Goal: Task Accomplishment & Management: Manage account settings

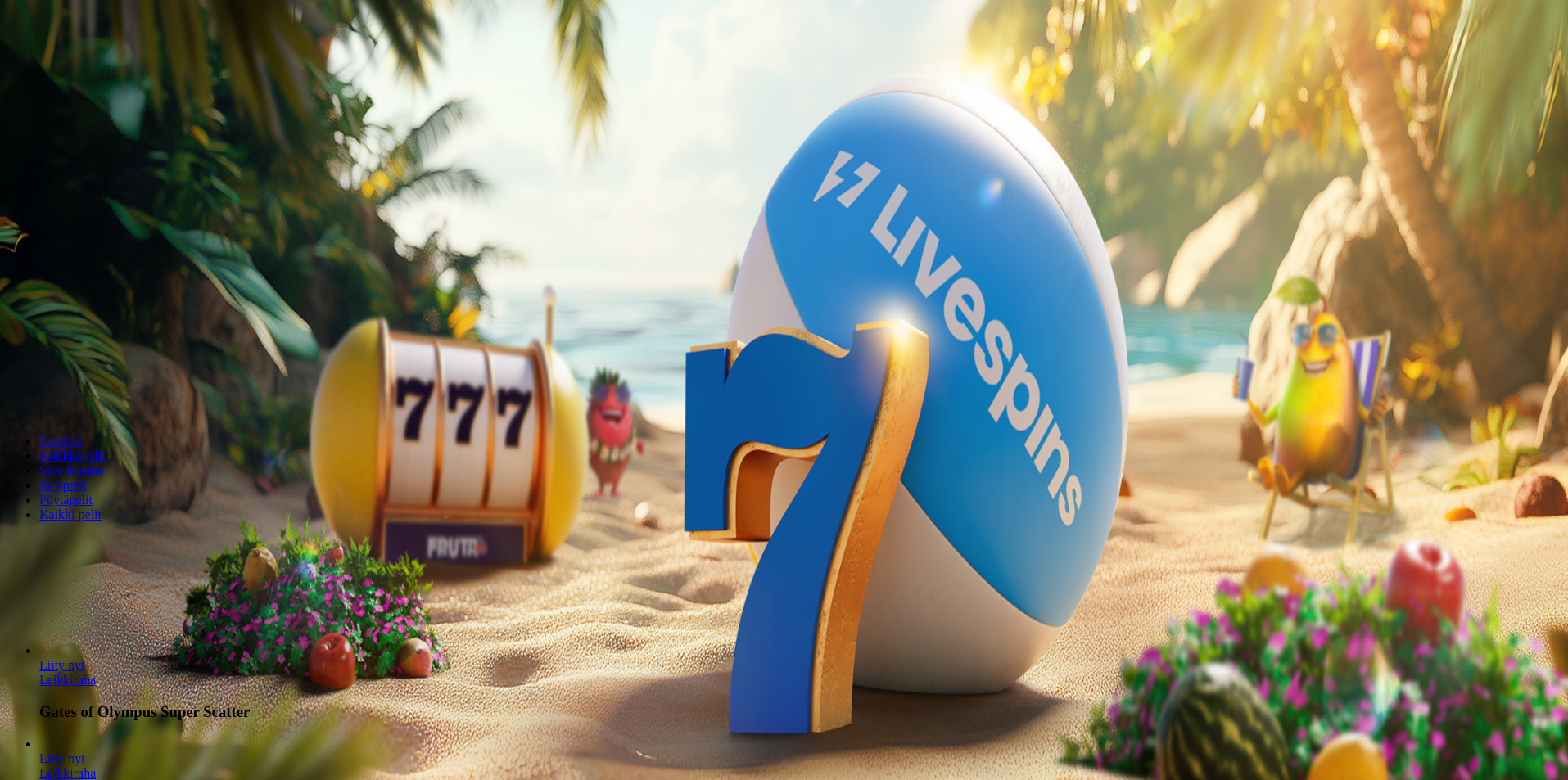
click at [13, 386] on span "minus icon" at bounding box center [13, 386] width 0 height 0
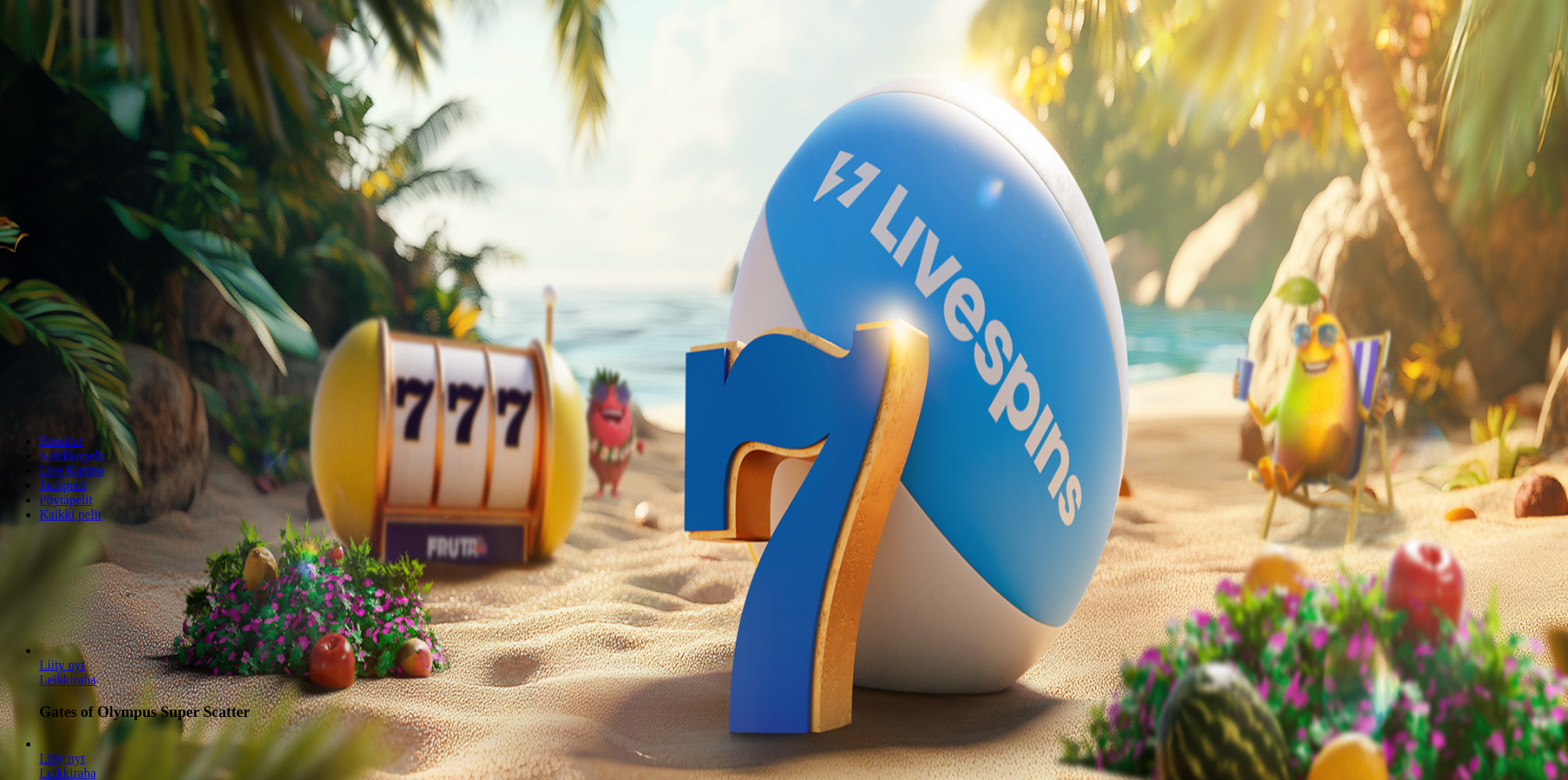
click at [13, 386] on span "minus icon" at bounding box center [13, 386] width 0 height 0
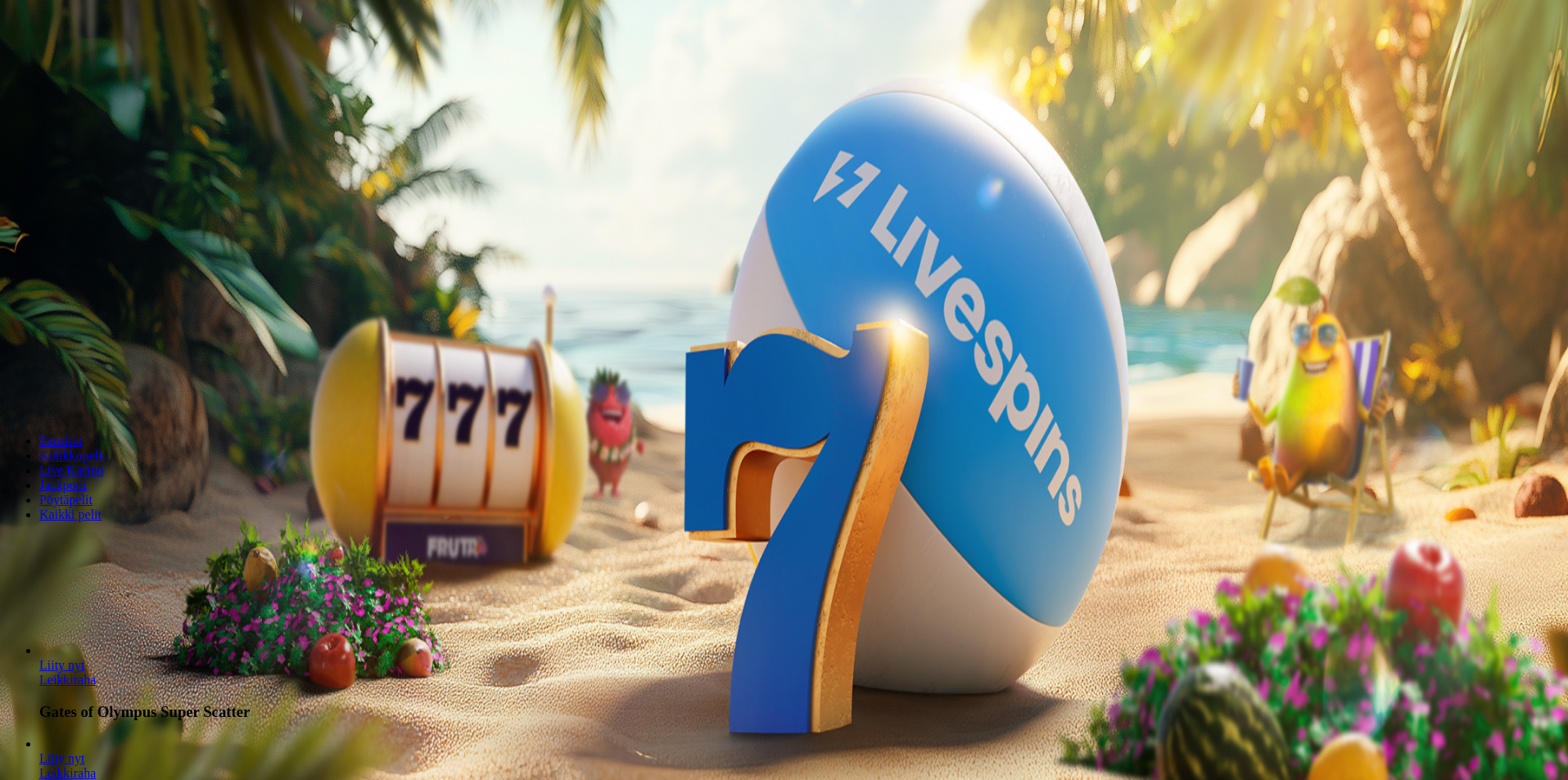
type input "**"
click at [92, 389] on button "Talleta ja pelaa" at bounding box center [49, 398] width 86 height 17
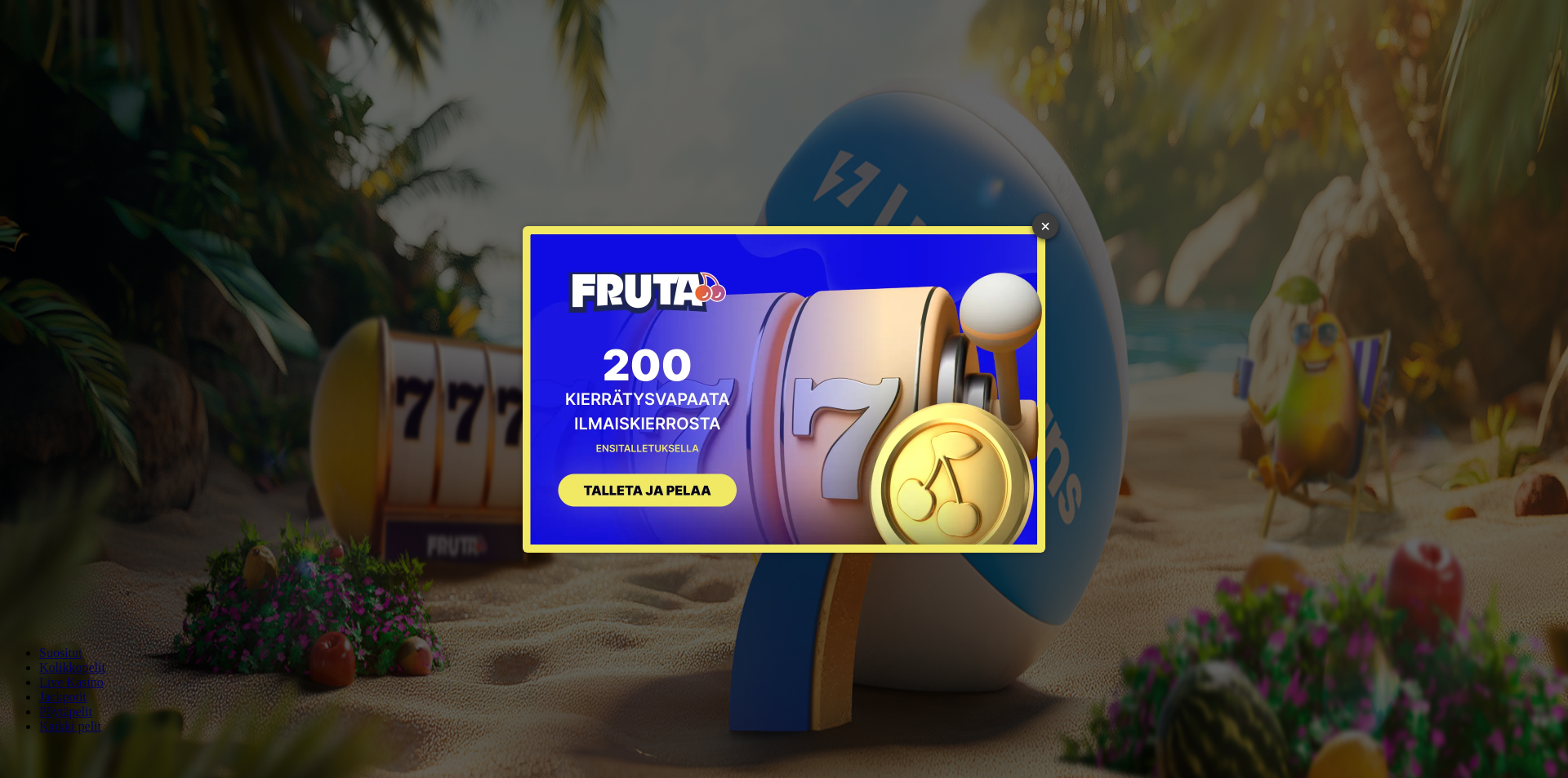
click at [1049, 223] on link "×" at bounding box center [1045, 226] width 26 height 26
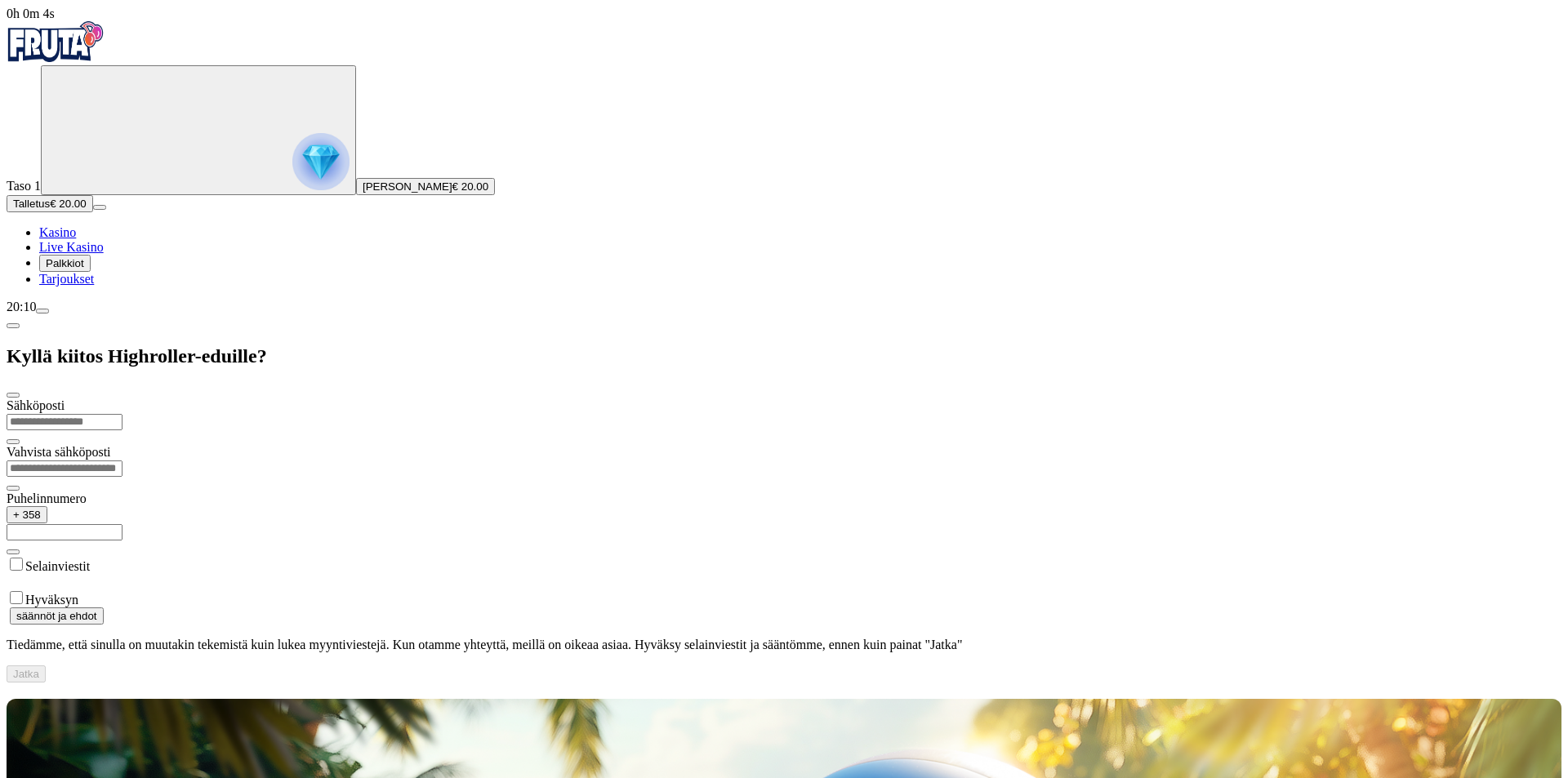
click at [84, 270] on span "Palkkiot" at bounding box center [65, 263] width 38 height 12
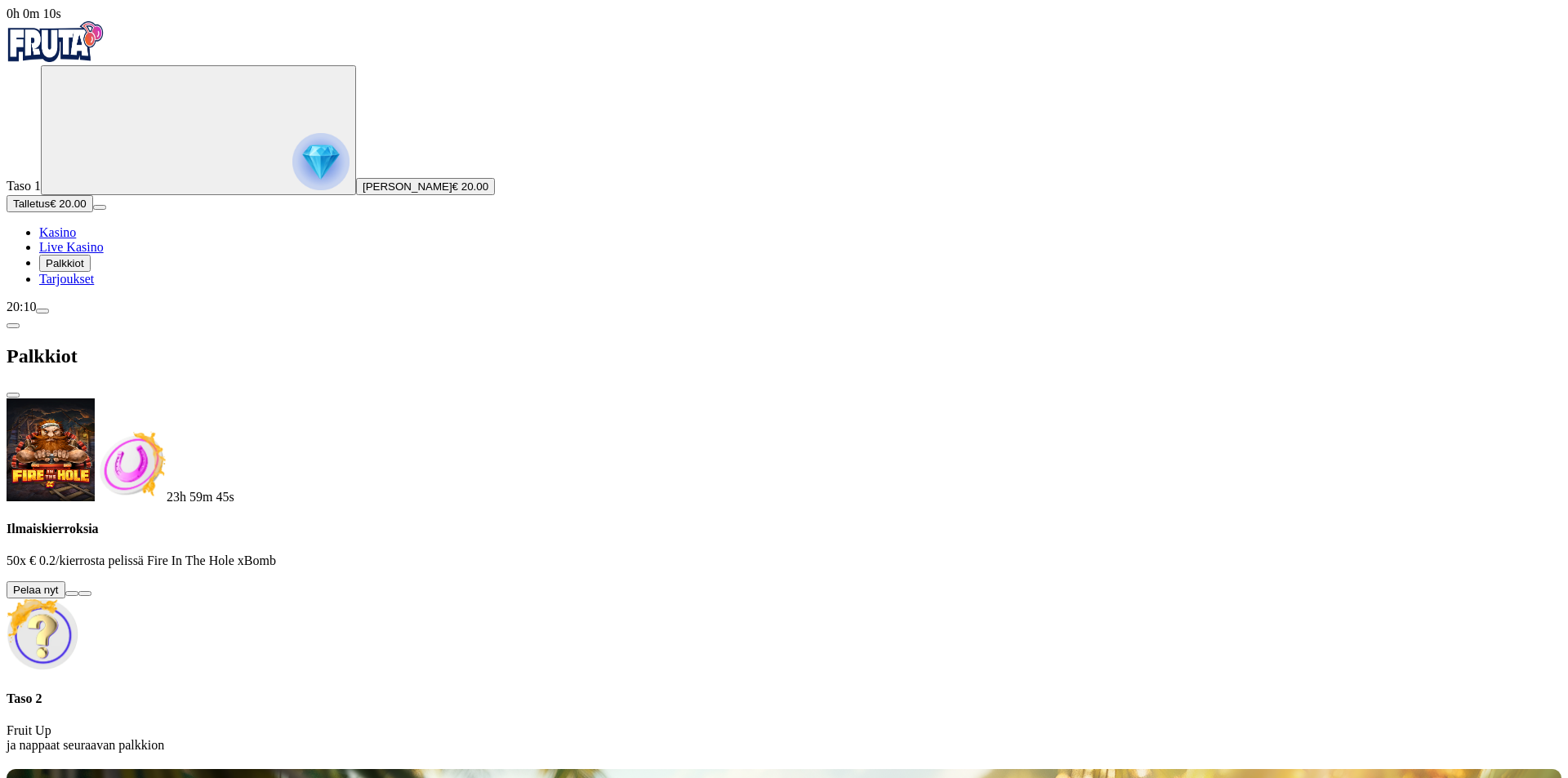
click at [79, 592] on button at bounding box center [72, 594] width 13 height 5
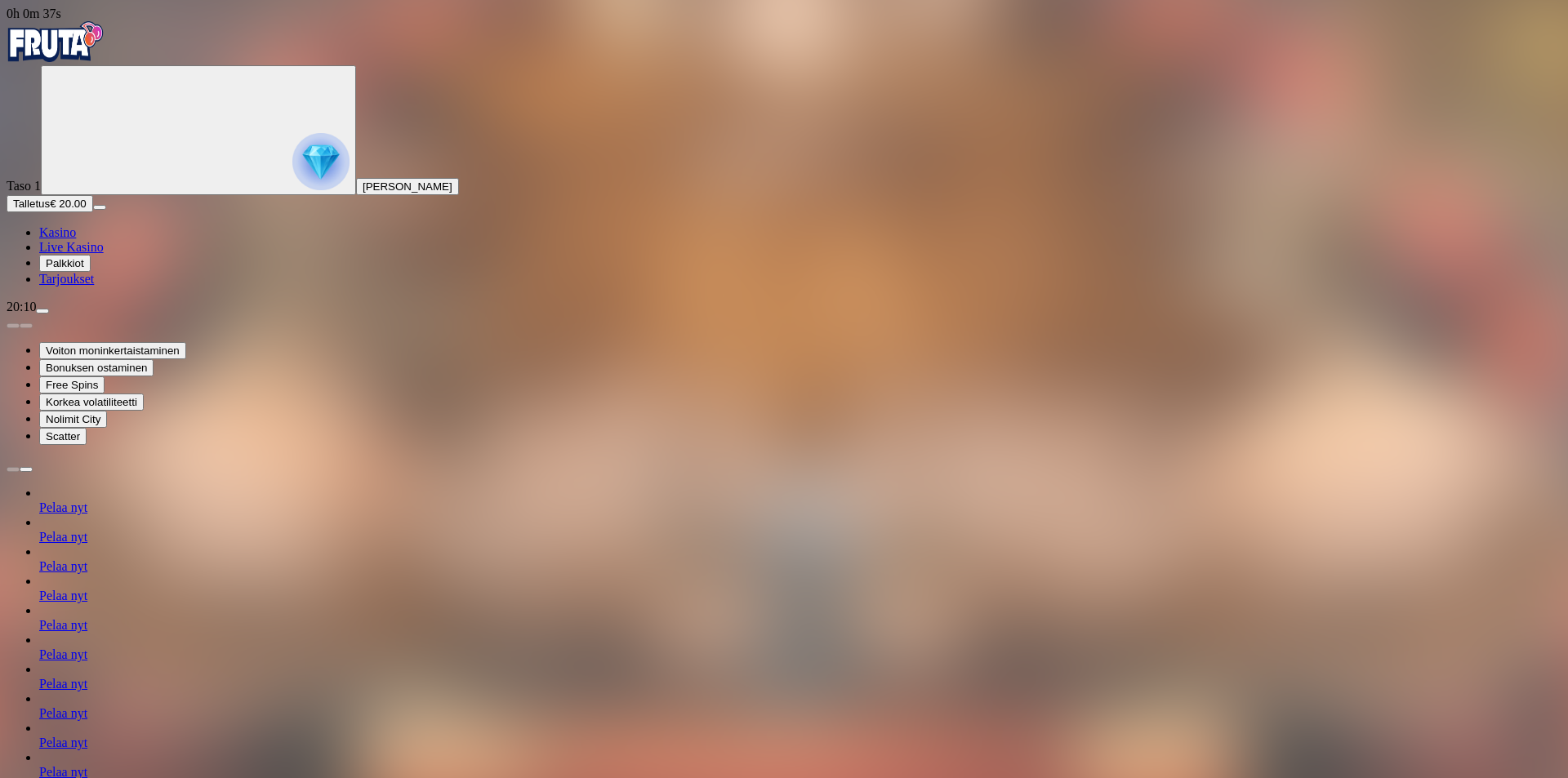
click at [84, 270] on span "Palkkiot" at bounding box center [65, 263] width 38 height 12
click at [292, 190] on img "Primary" at bounding box center [321, 162] width 58 height 58
click at [50, 210] on span "Talletus" at bounding box center [32, 204] width 36 height 12
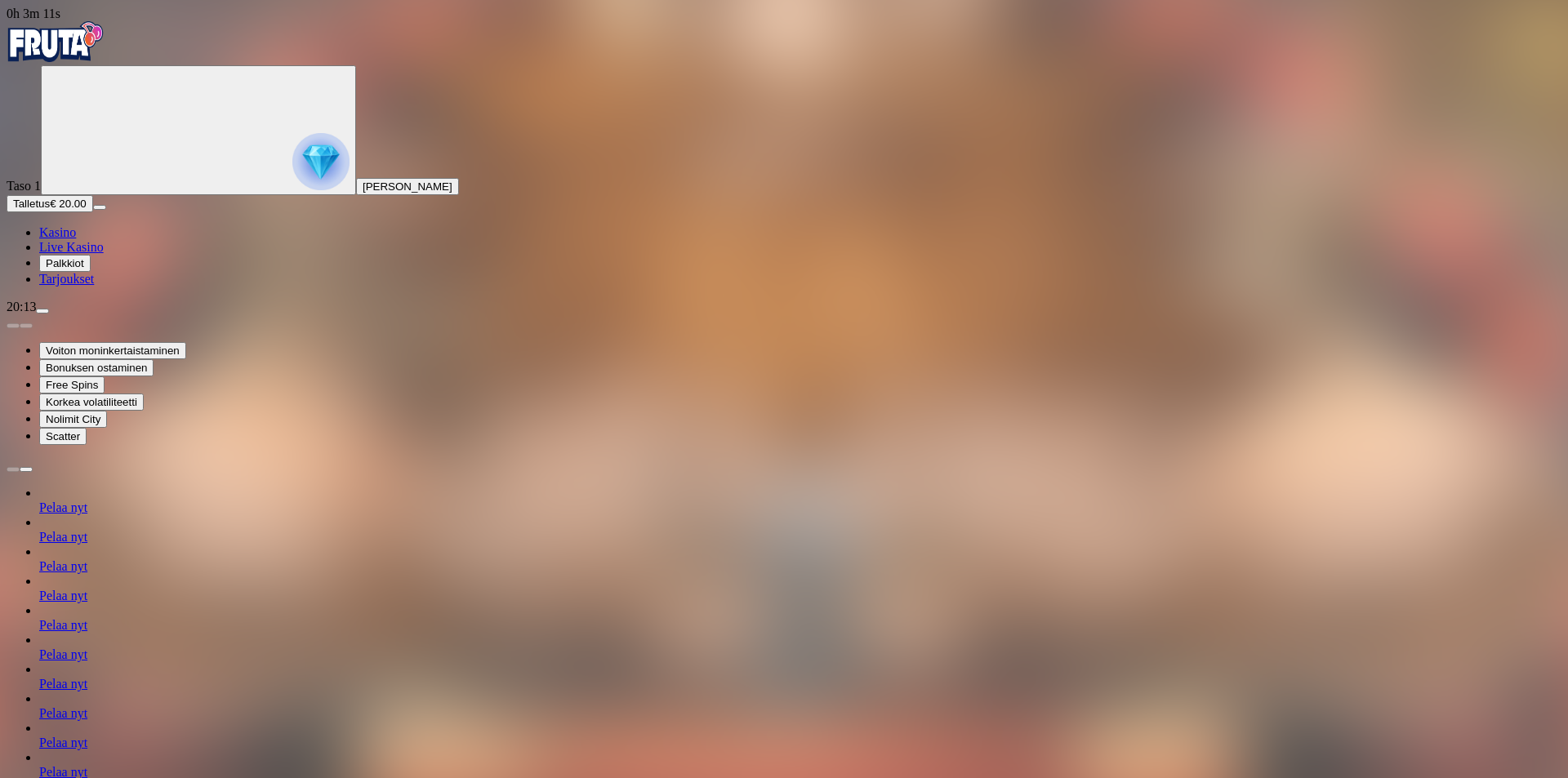
click at [94, 286] on span "Tarjoukset" at bounding box center [66, 279] width 55 height 13
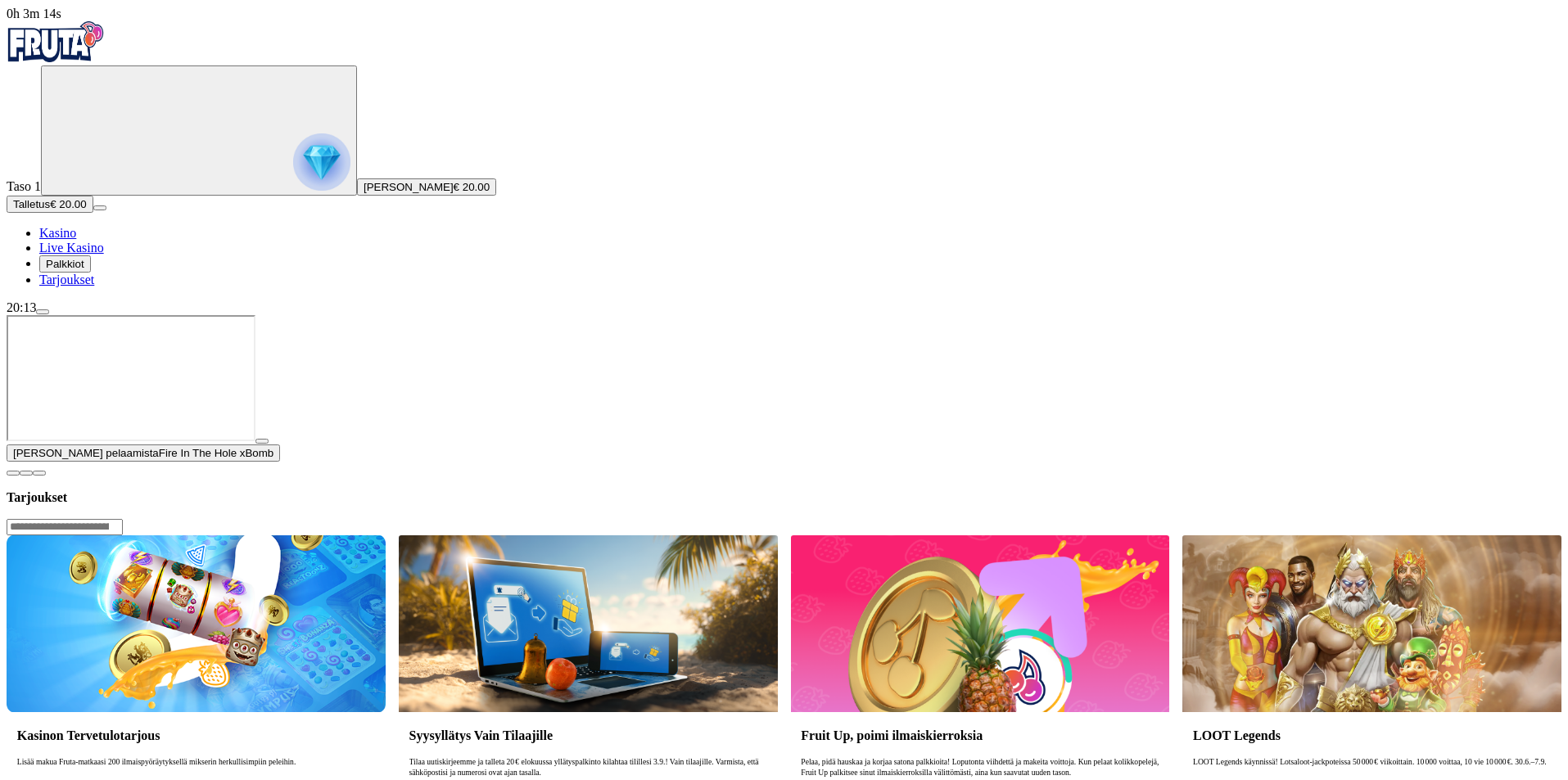
click at [76, 240] on span "Kasino" at bounding box center [58, 233] width 37 height 13
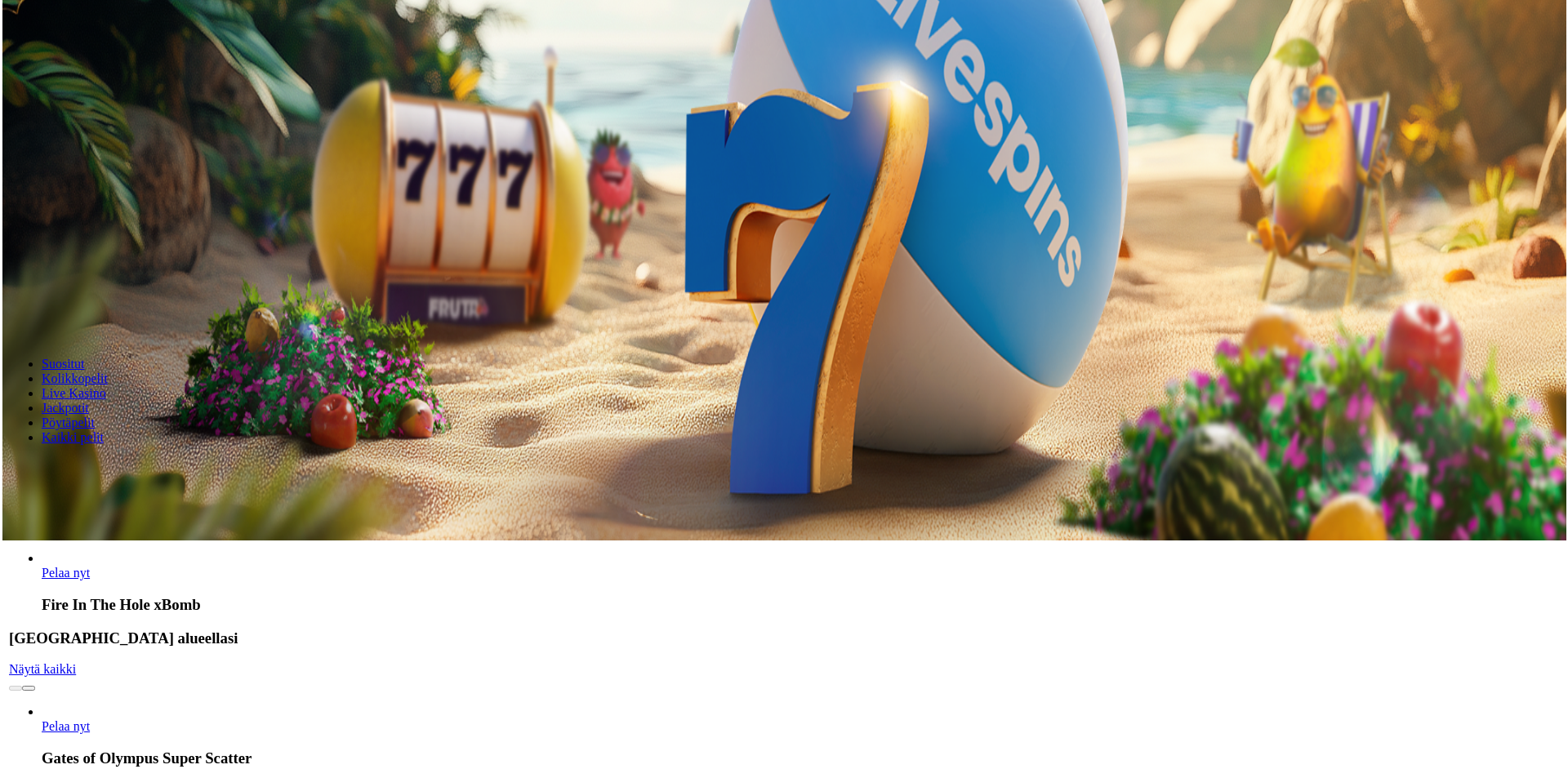
scroll to position [245, 0]
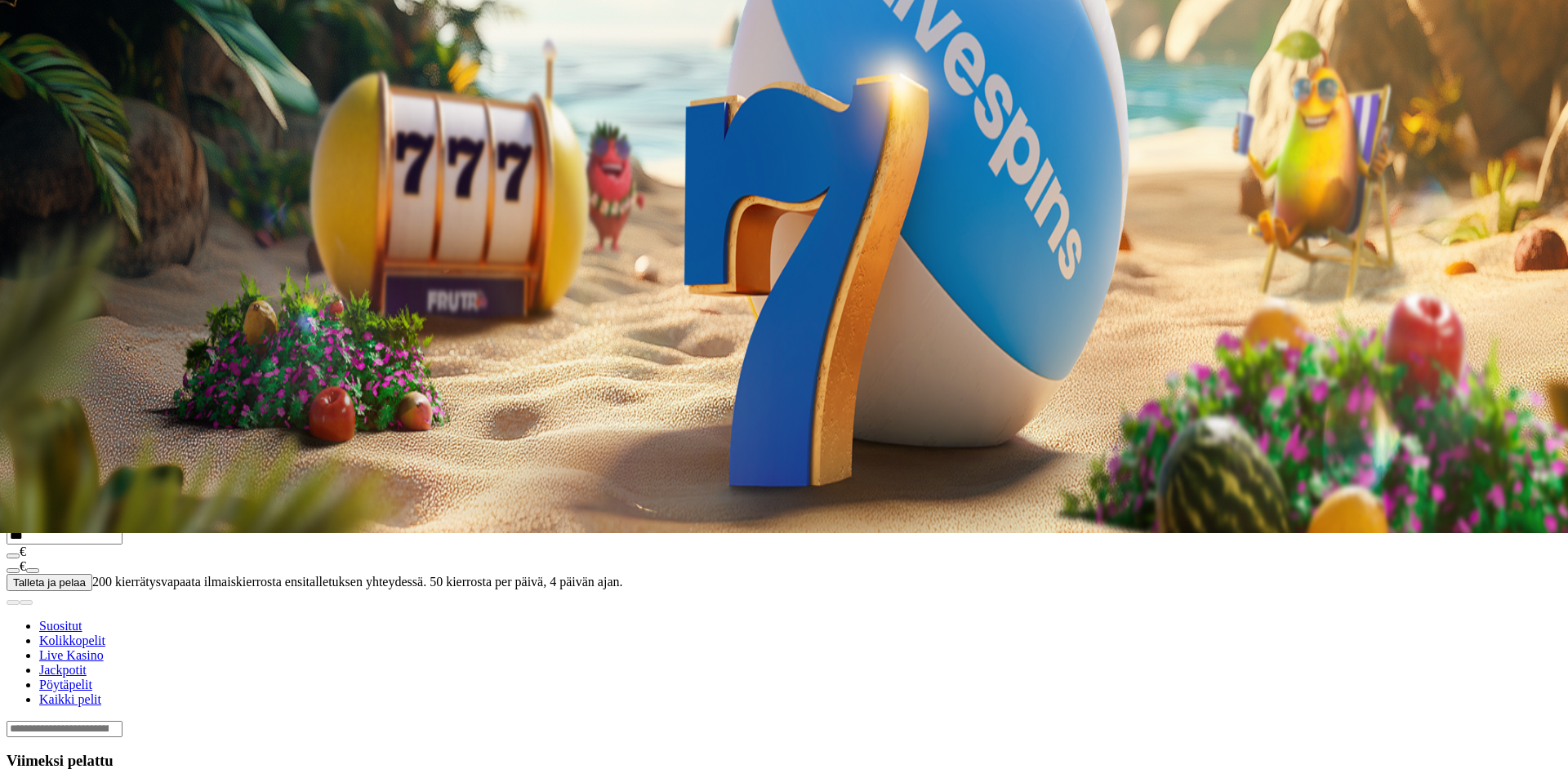
click at [13, 150] on span "close icon" at bounding box center [13, 150] width 0 height 0
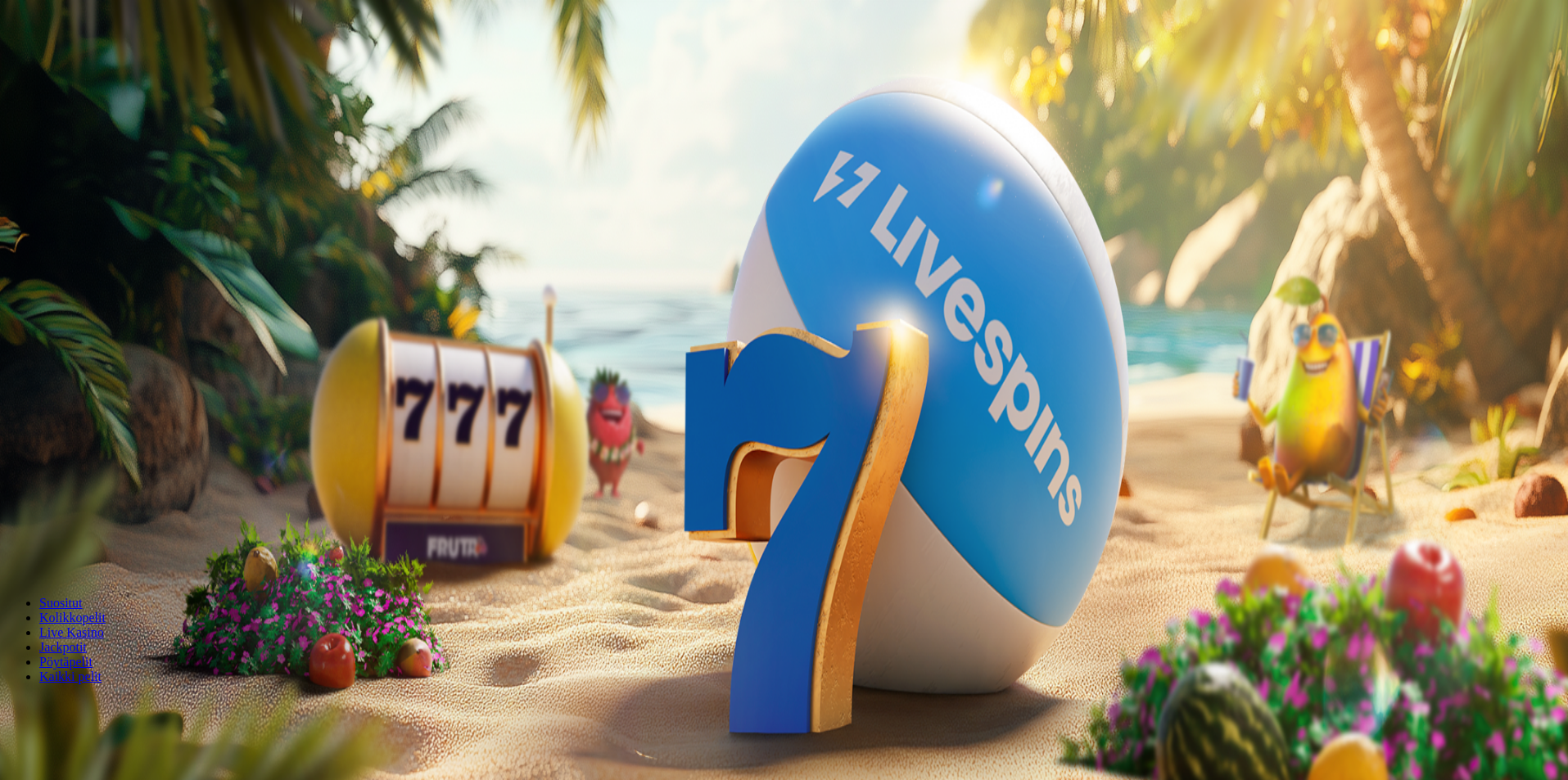
click at [133, 315] on div "20:13" at bounding box center [784, 307] width 1555 height 14
click at [42, 312] on span "menu icon" at bounding box center [42, 312] width 0 height 0
click at [52, 510] on span "Kotiutus" at bounding box center [33, 516] width 39 height 13
click at [123, 401] on input "number" at bounding box center [64, 408] width 116 height 16
type input "**"
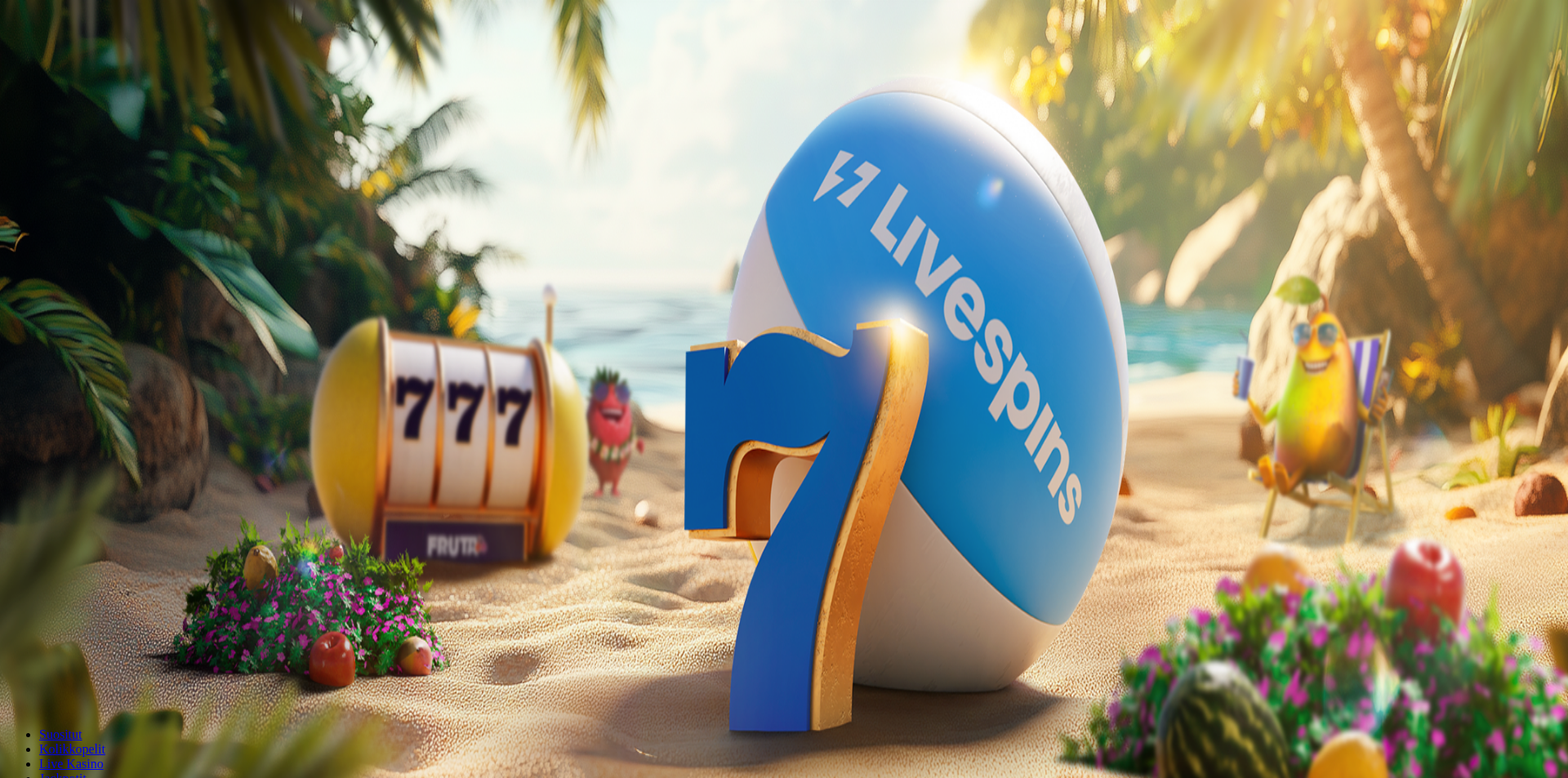
click at [13, 396] on span "close icon" at bounding box center [13, 396] width 0 height 0
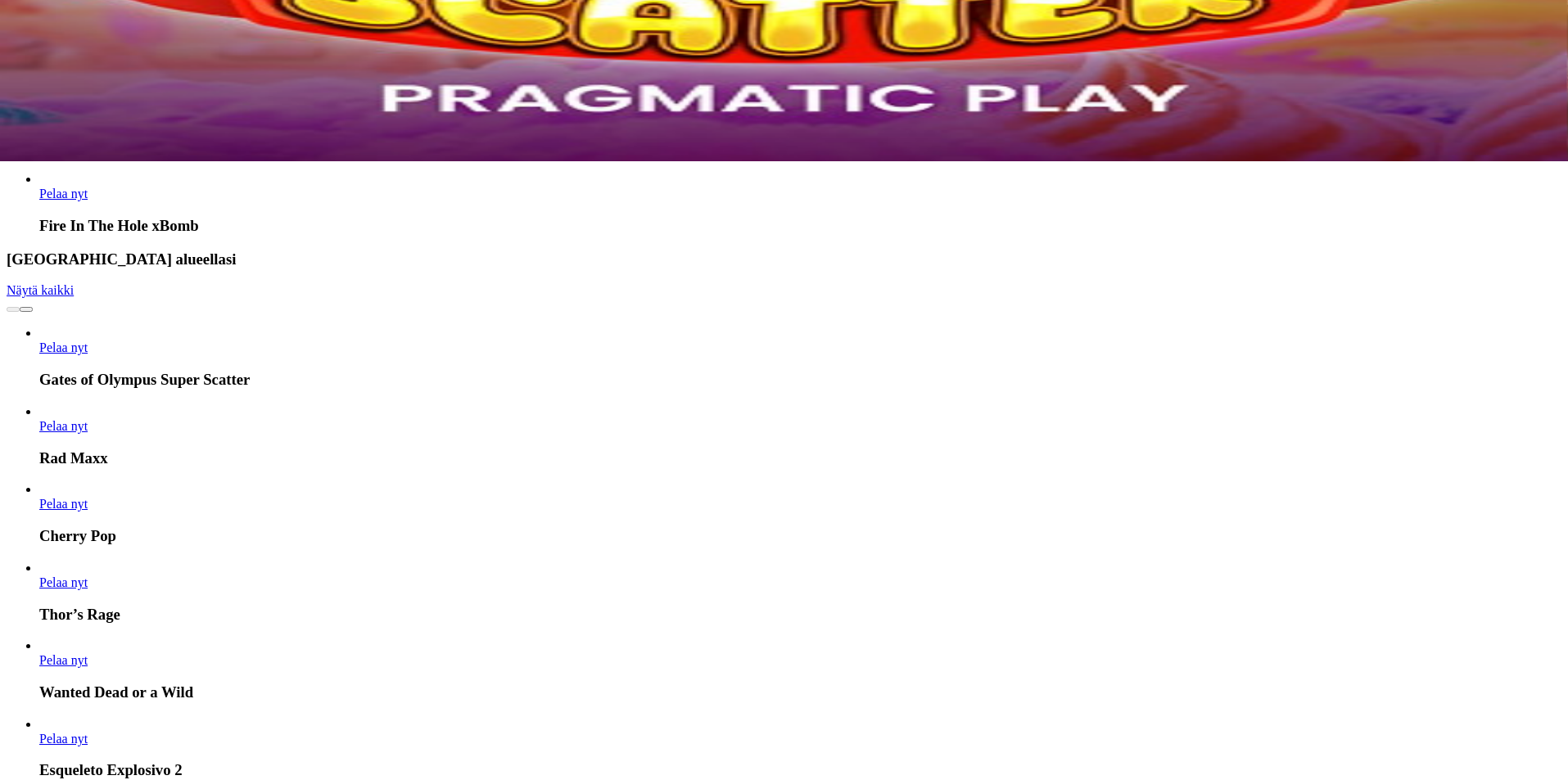
scroll to position [655, 0]
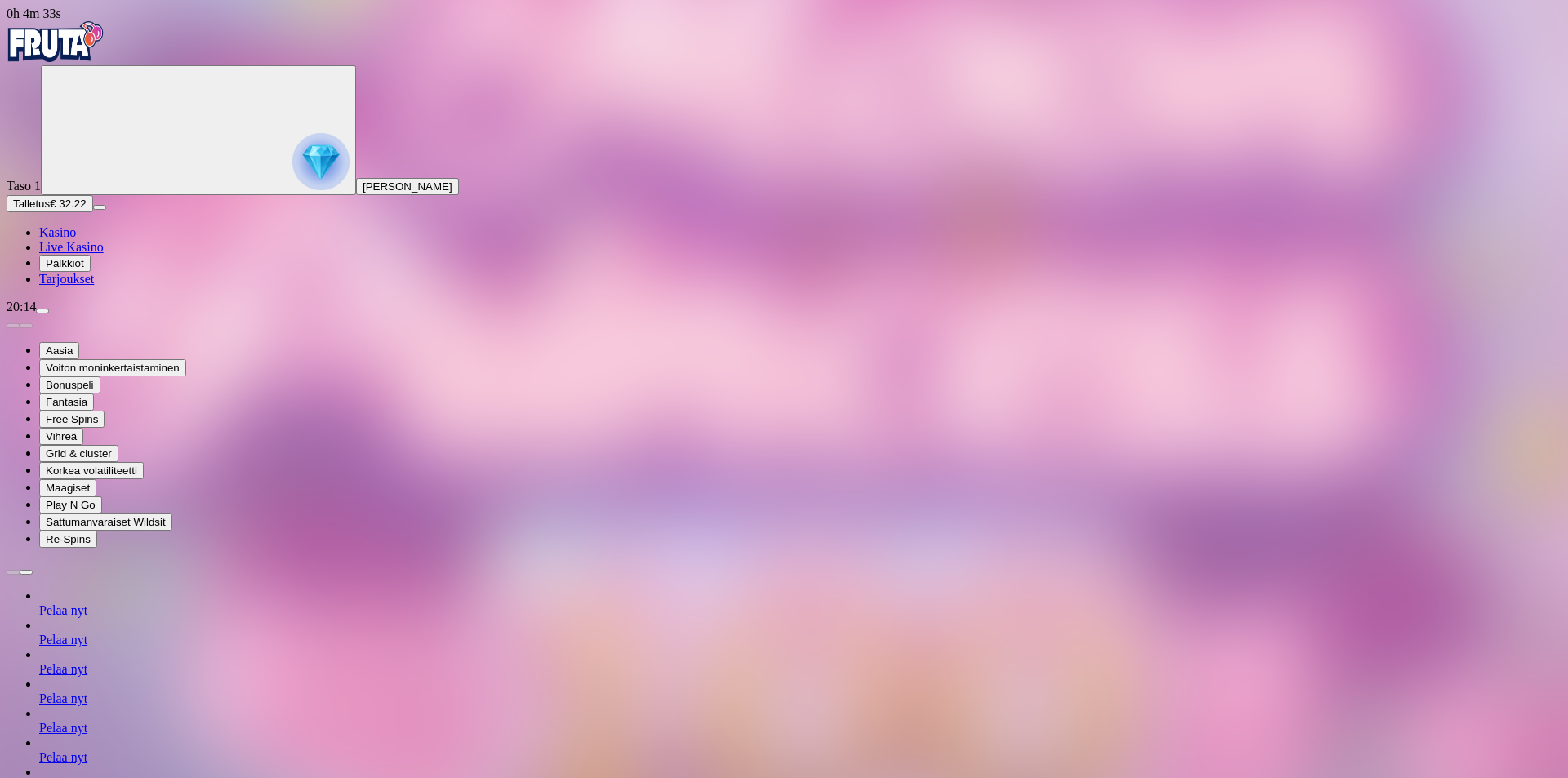
click at [101, 62] on img "Primary" at bounding box center [56, 41] width 98 height 41
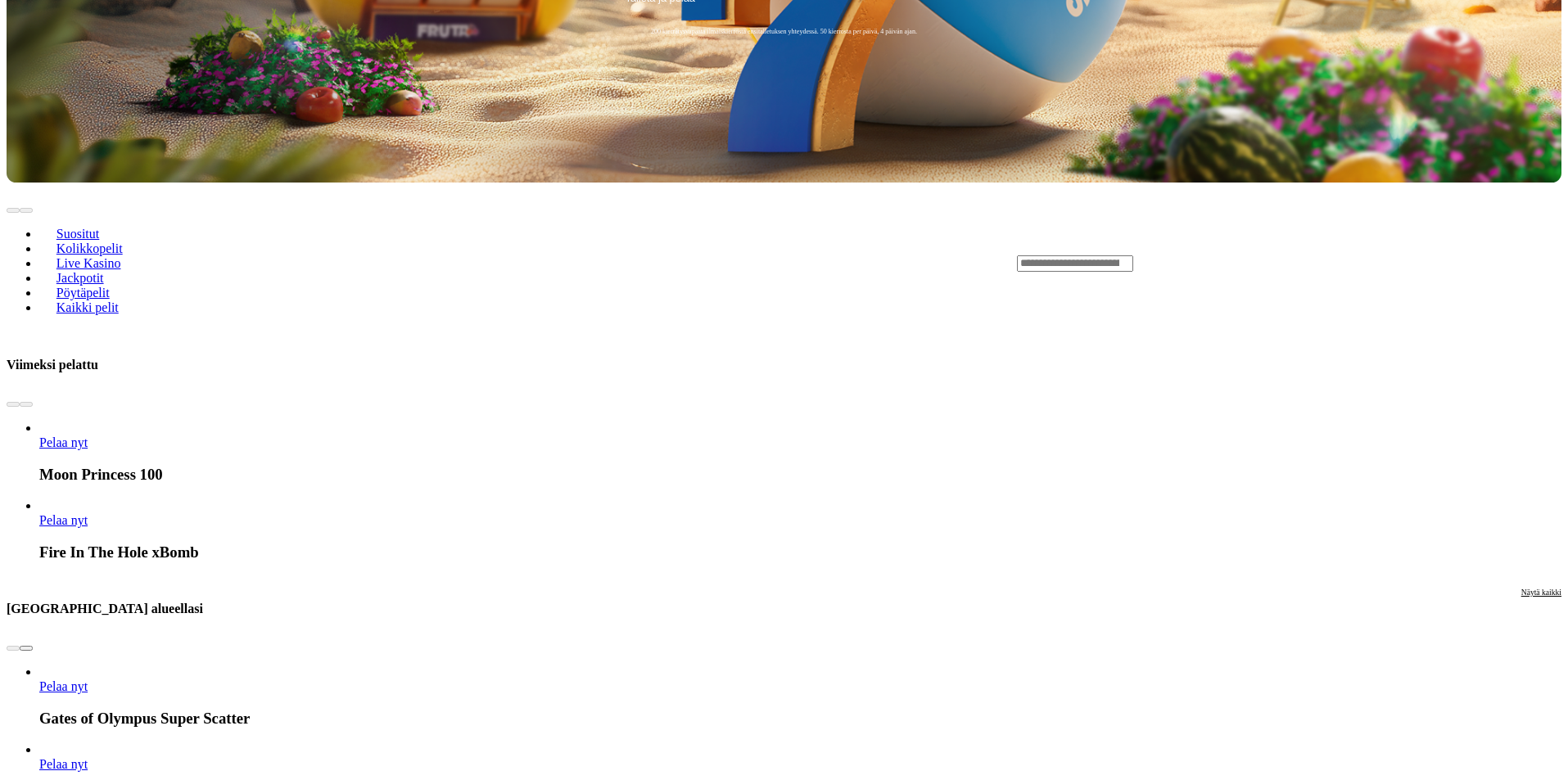
scroll to position [1147, 0]
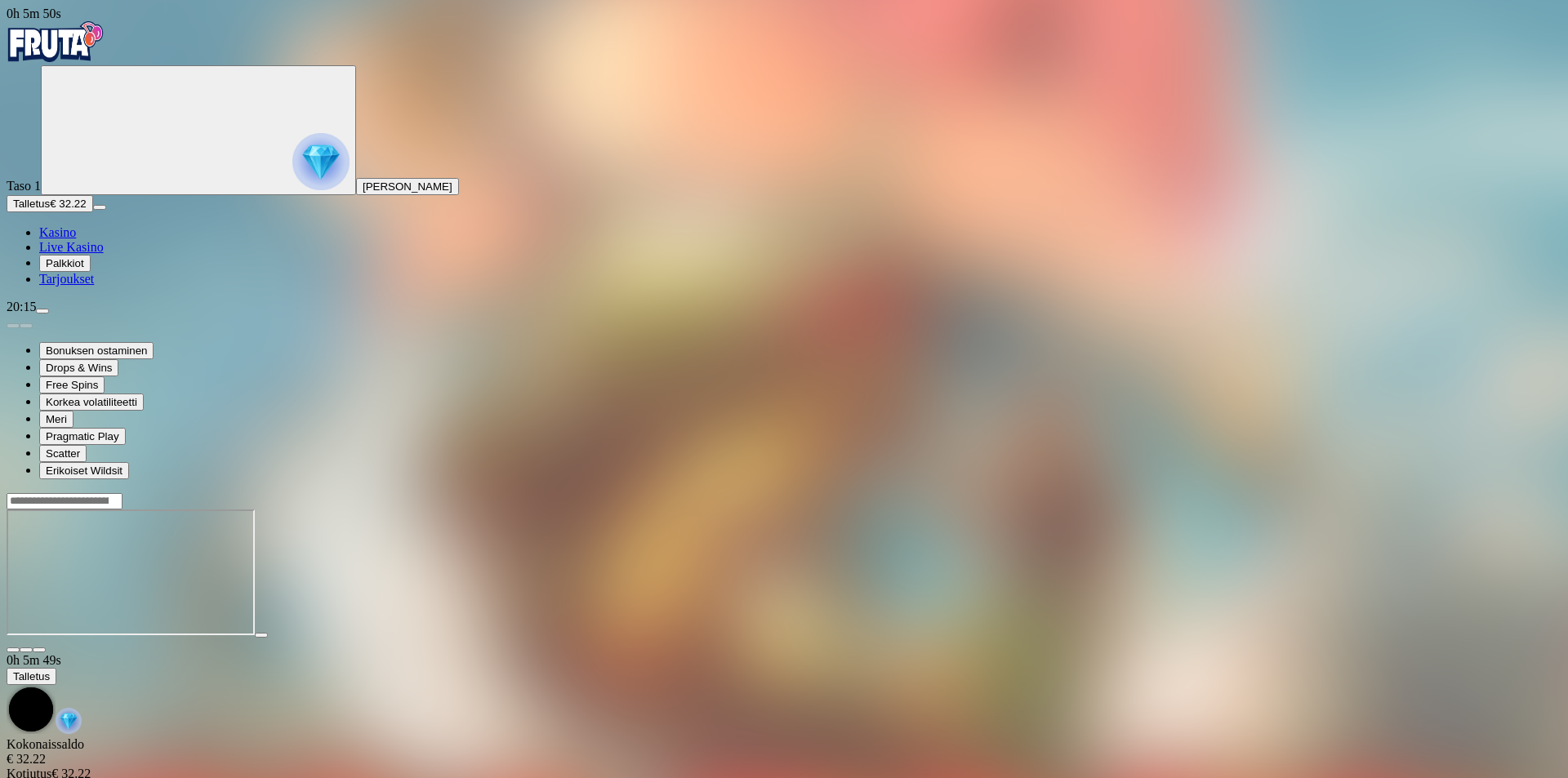
click at [42, 311] on span "menu icon" at bounding box center [42, 311] width 0 height 0
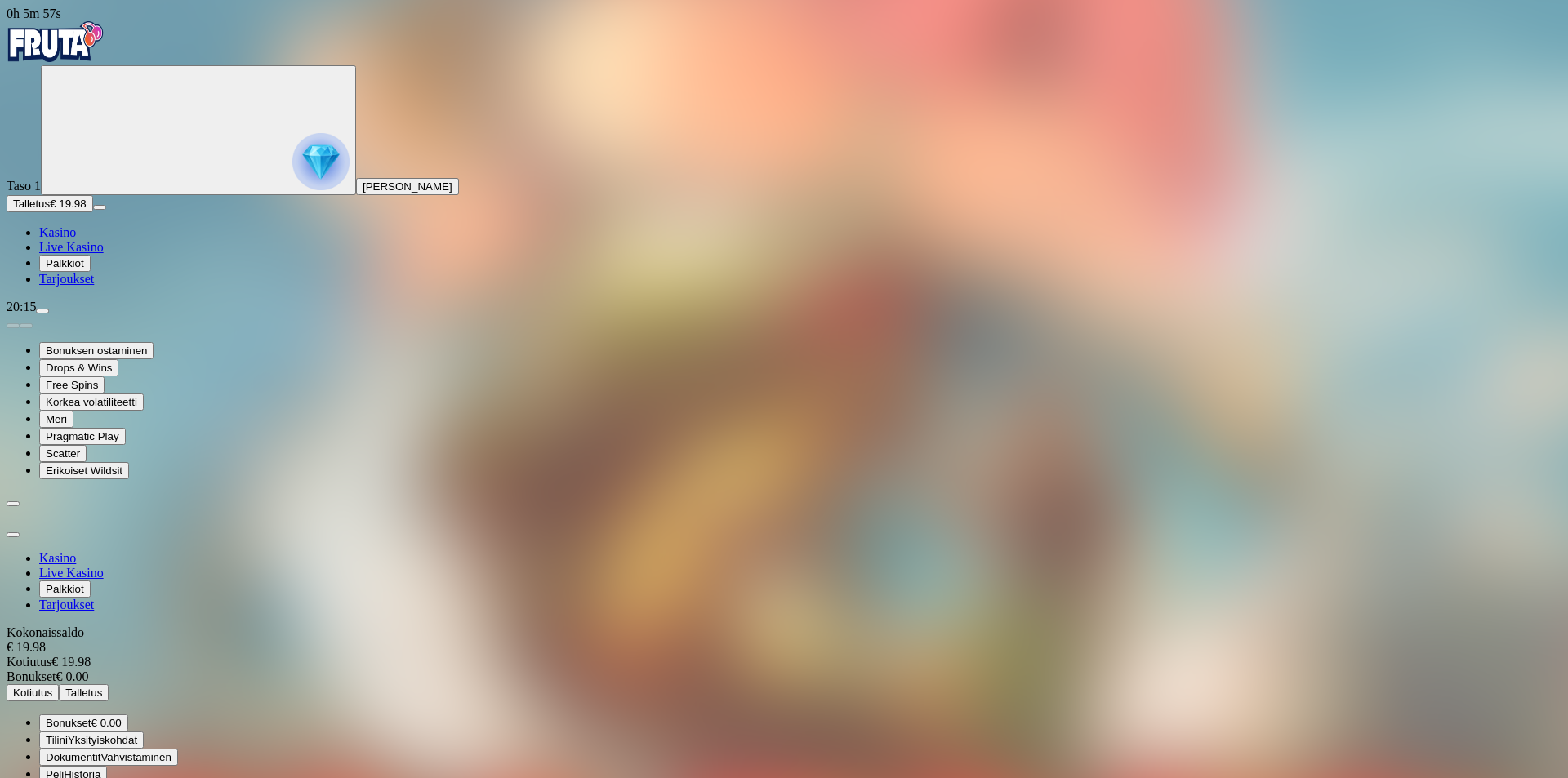
click at [59, 685] on button "Kotiutus" at bounding box center [33, 693] width 52 height 17
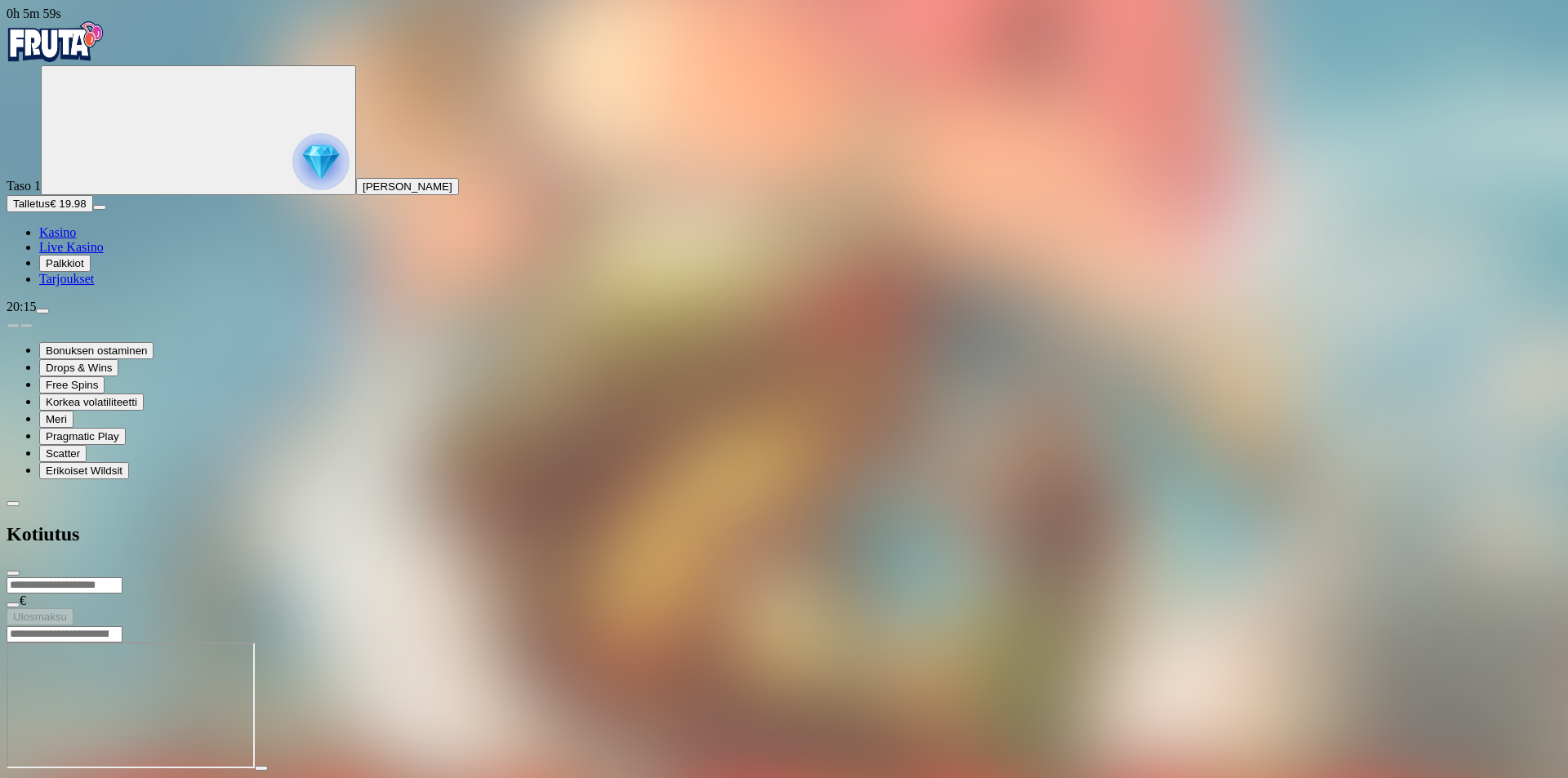
click at [123, 577] on input "number" at bounding box center [64, 585] width 116 height 16
type input "**"
click at [13, 504] on span "chevron-left icon" at bounding box center [13, 504] width 0 height 0
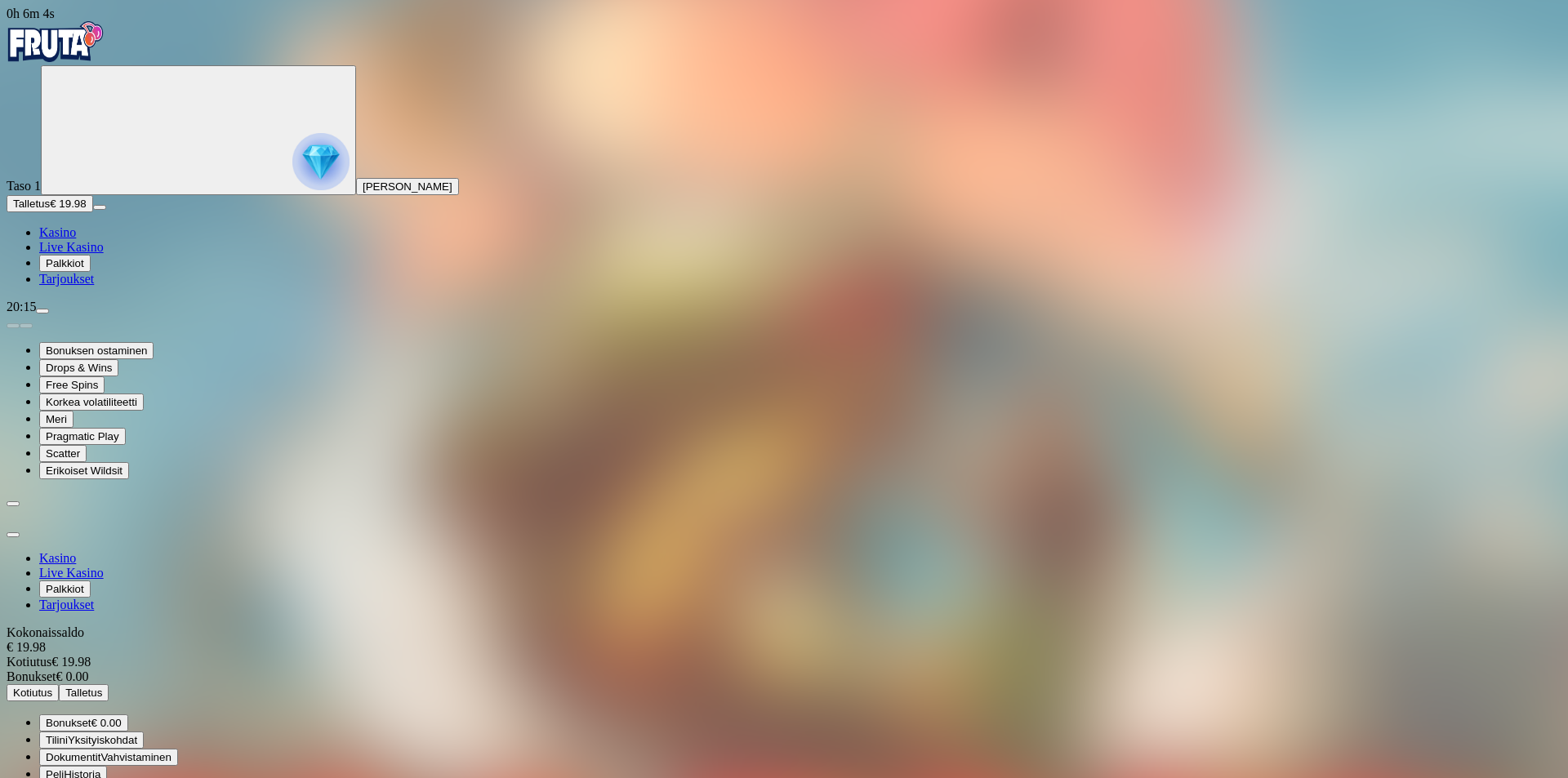
click at [13, 535] on span "close icon" at bounding box center [13, 535] width 0 height 0
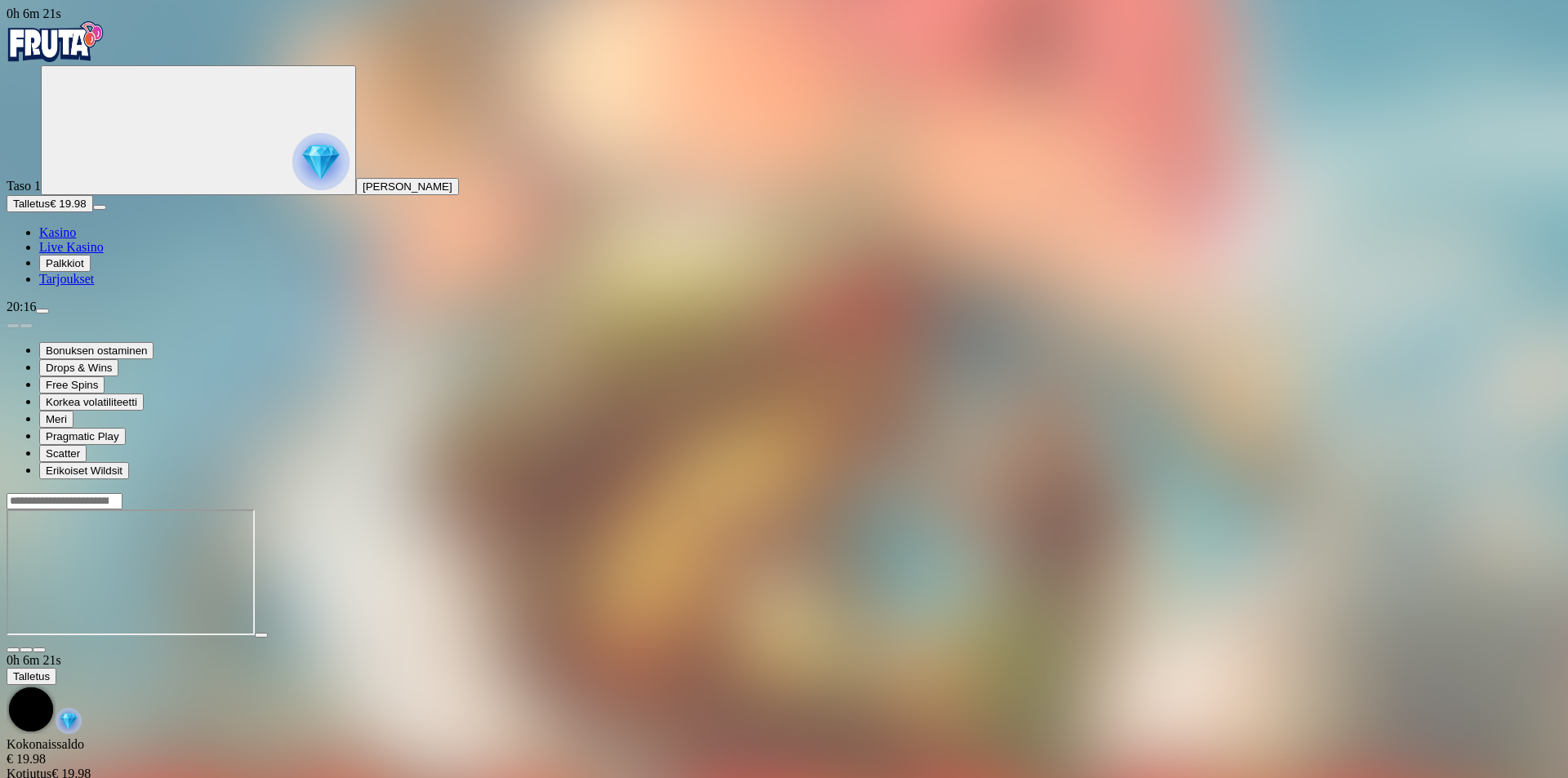
click at [76, 24] on div "Primary" at bounding box center [784, 43] width 1555 height 44
click at [84, 41] on img "Primary" at bounding box center [56, 41] width 98 height 41
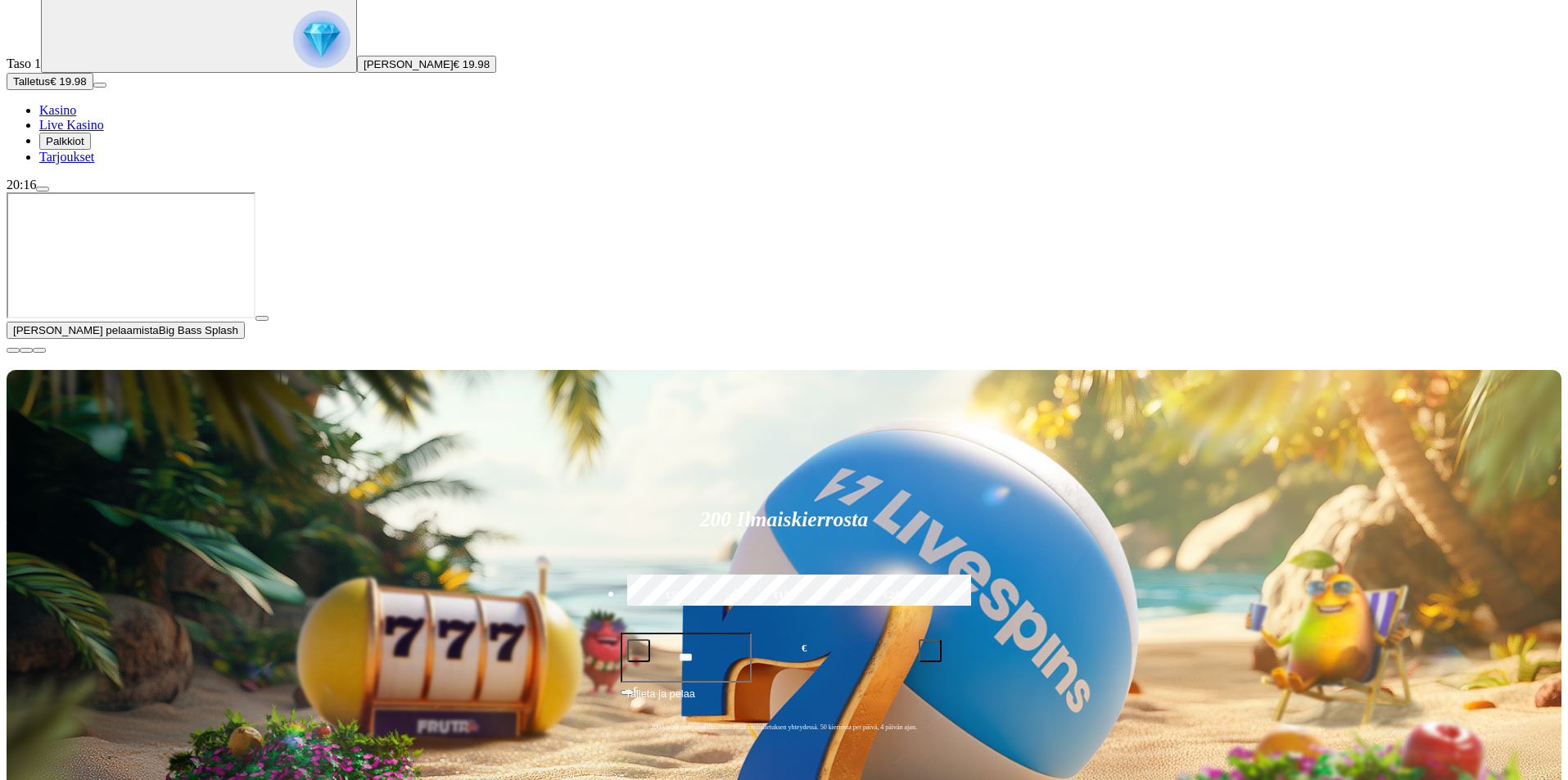
scroll to position [164, 0]
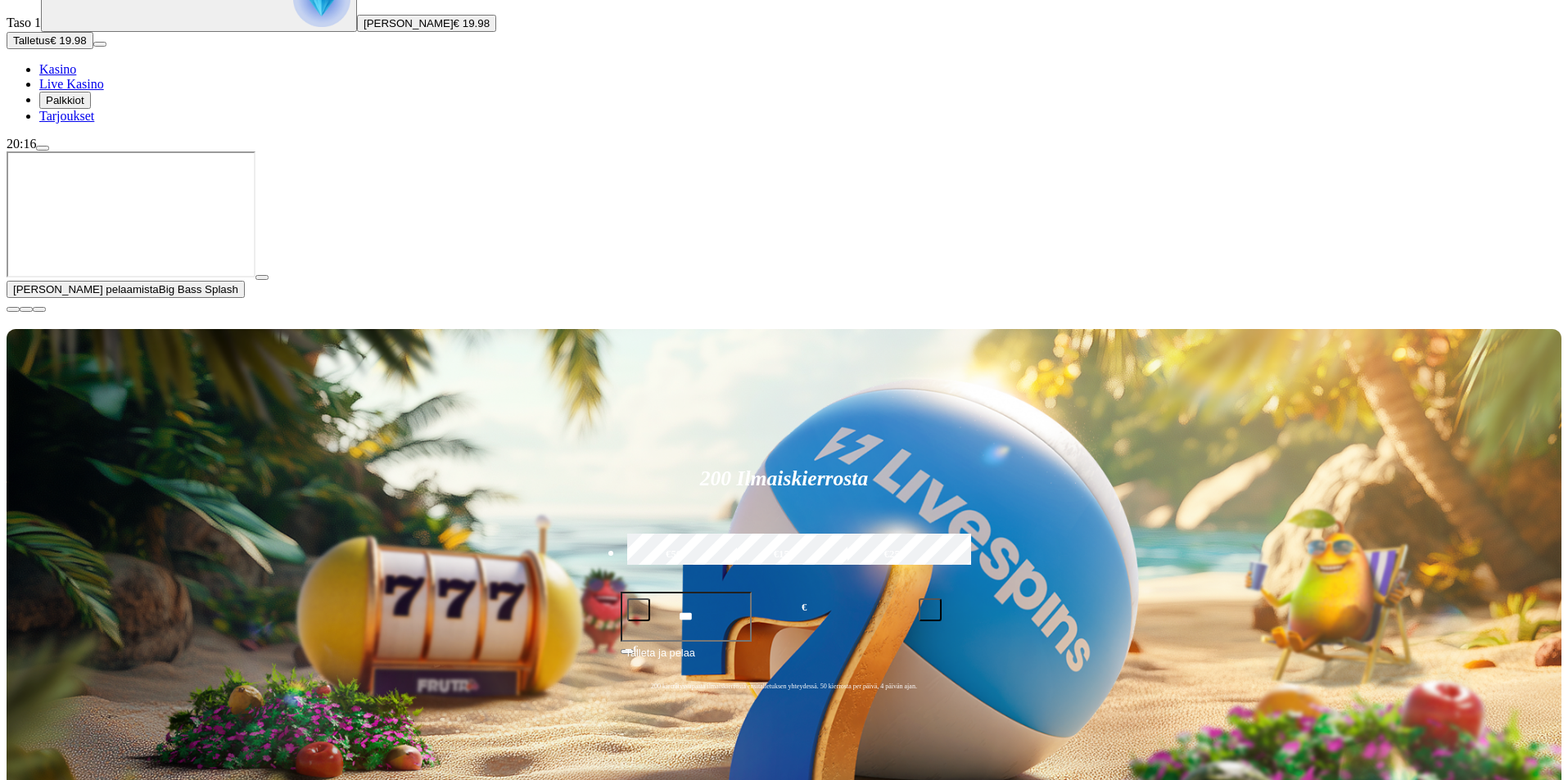
drag, startPoint x: 1185, startPoint y: 285, endPoint x: 1186, endPoint y: 293, distance: 8.1
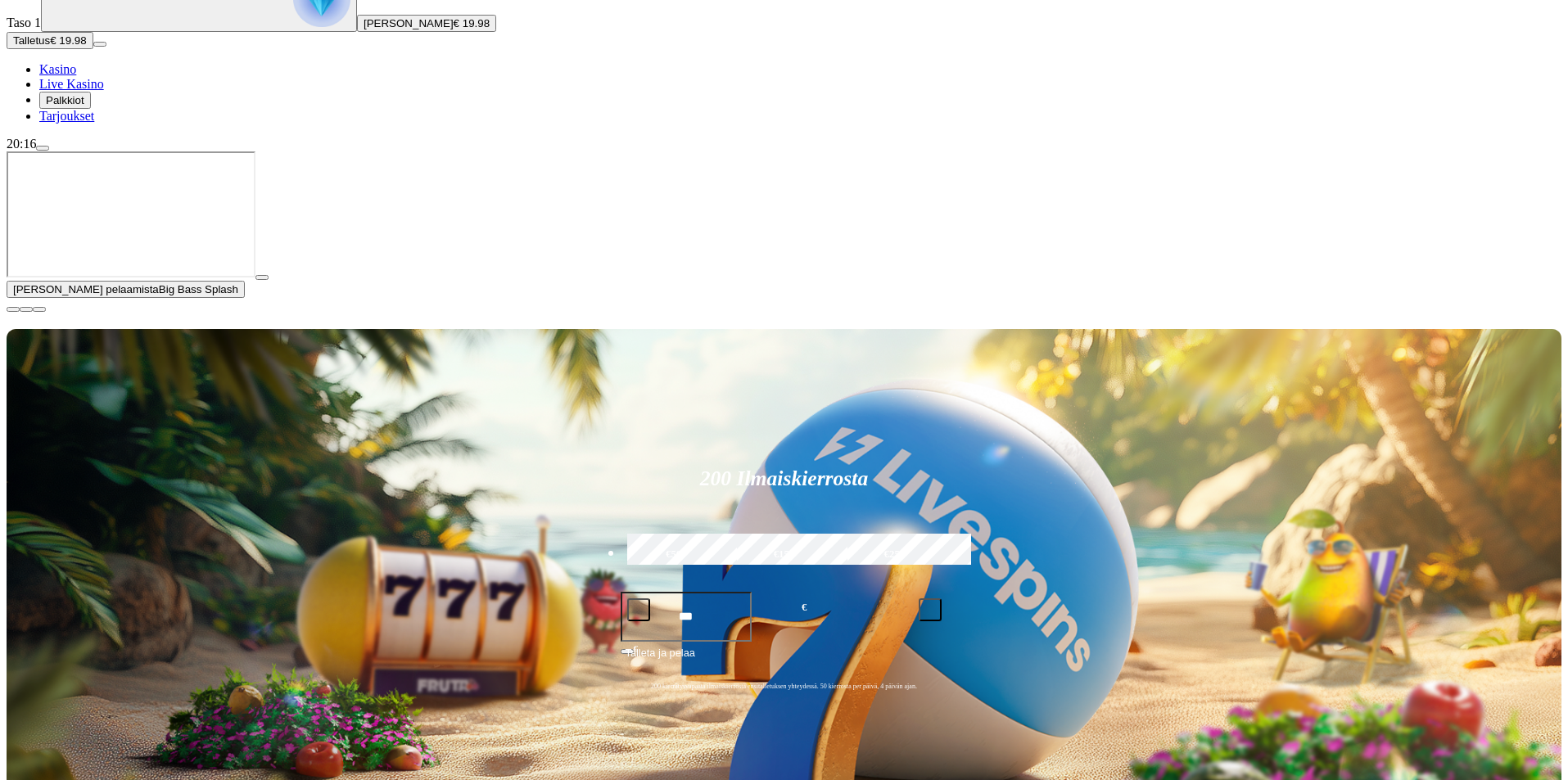
type input "**********"
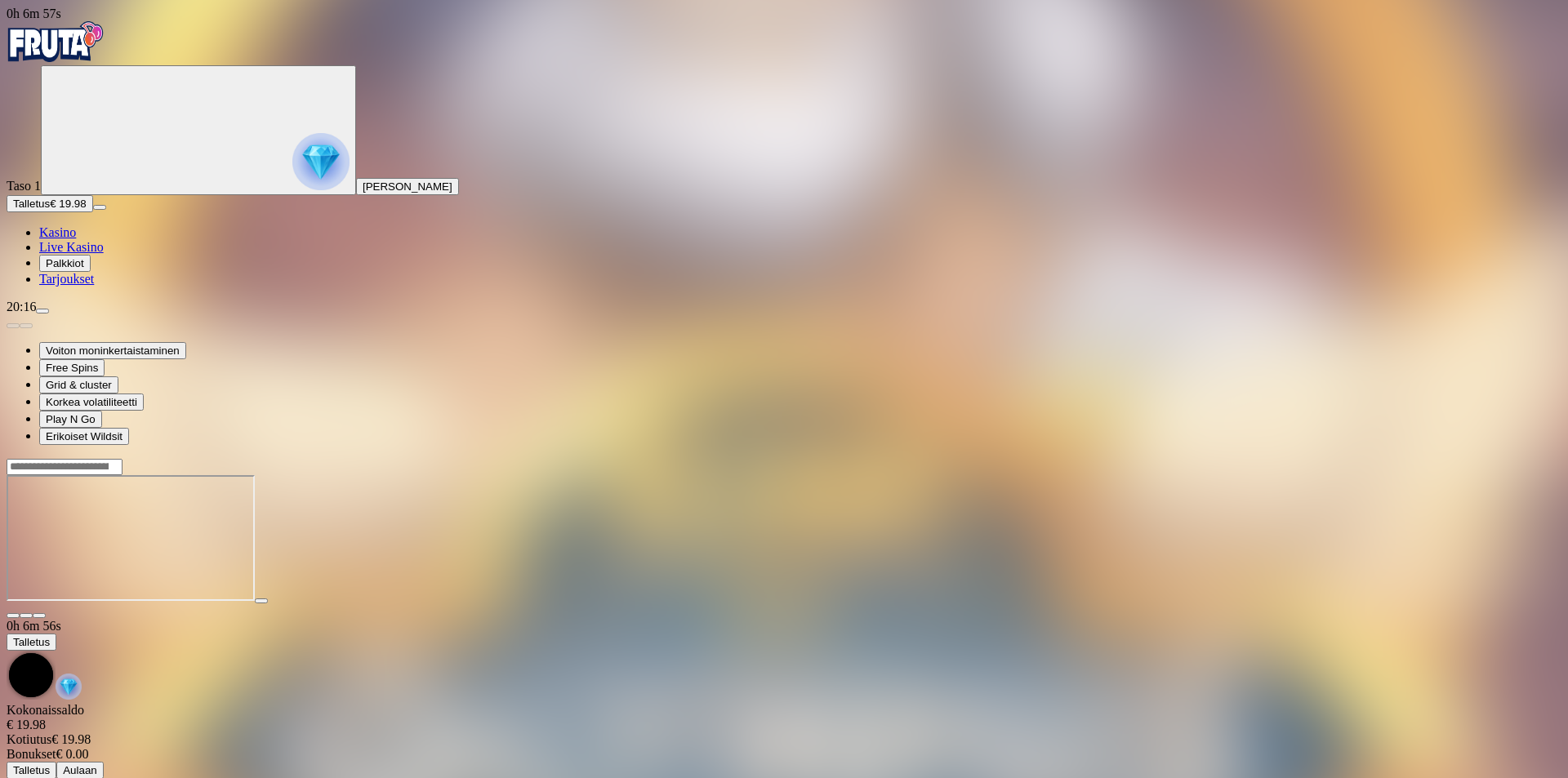
click at [67, 48] on img "Primary" at bounding box center [56, 41] width 98 height 41
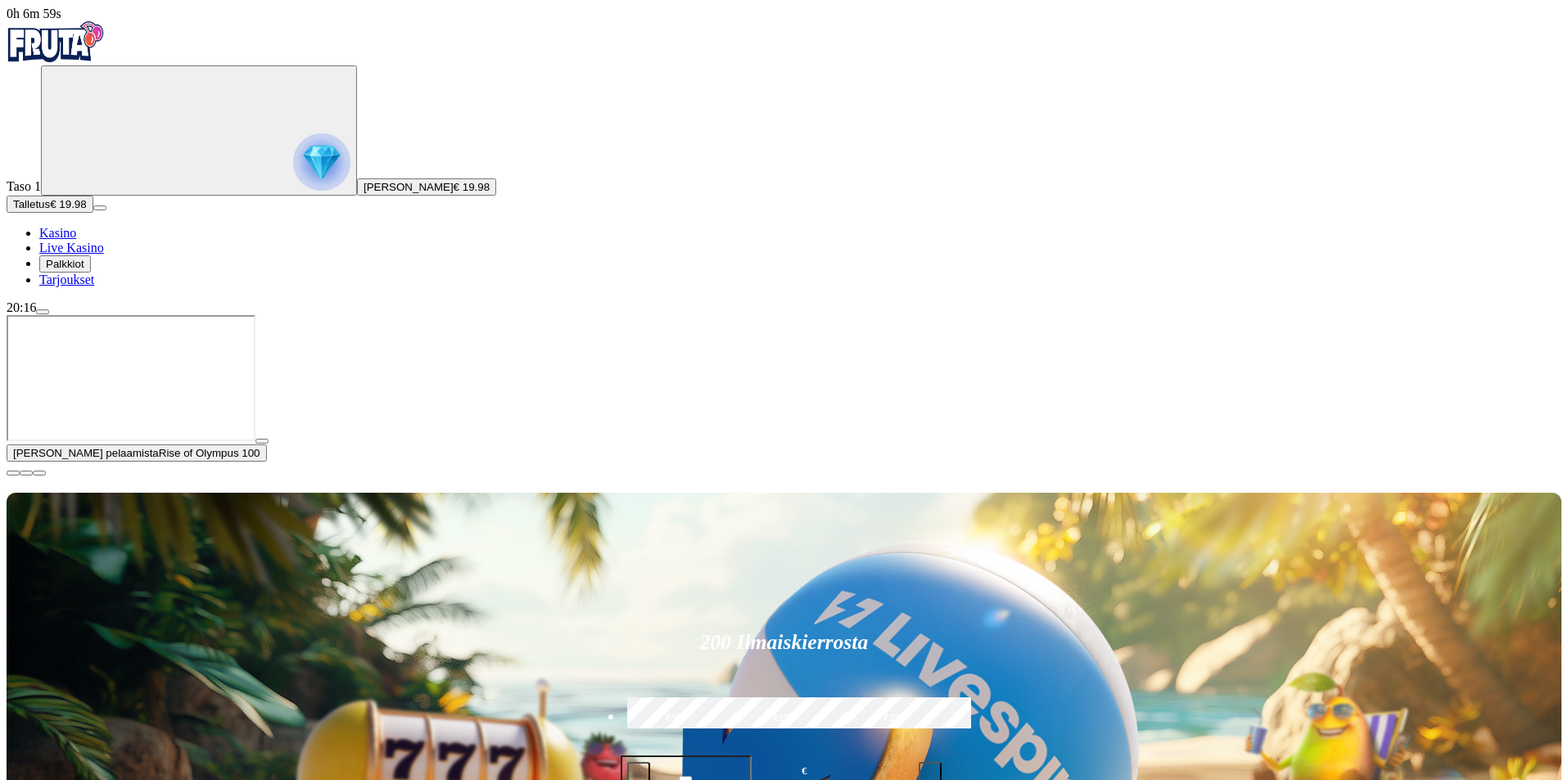
drag, startPoint x: 484, startPoint y: 85, endPoint x: 392, endPoint y: 49, distance: 98.8
click at [482, 493] on div "200 Ilmaiskierrosta €50 €150 €250 *** € € Talleta ja pelaa 200 kierrätysvapaata…" at bounding box center [784, 747] width 1555 height 508
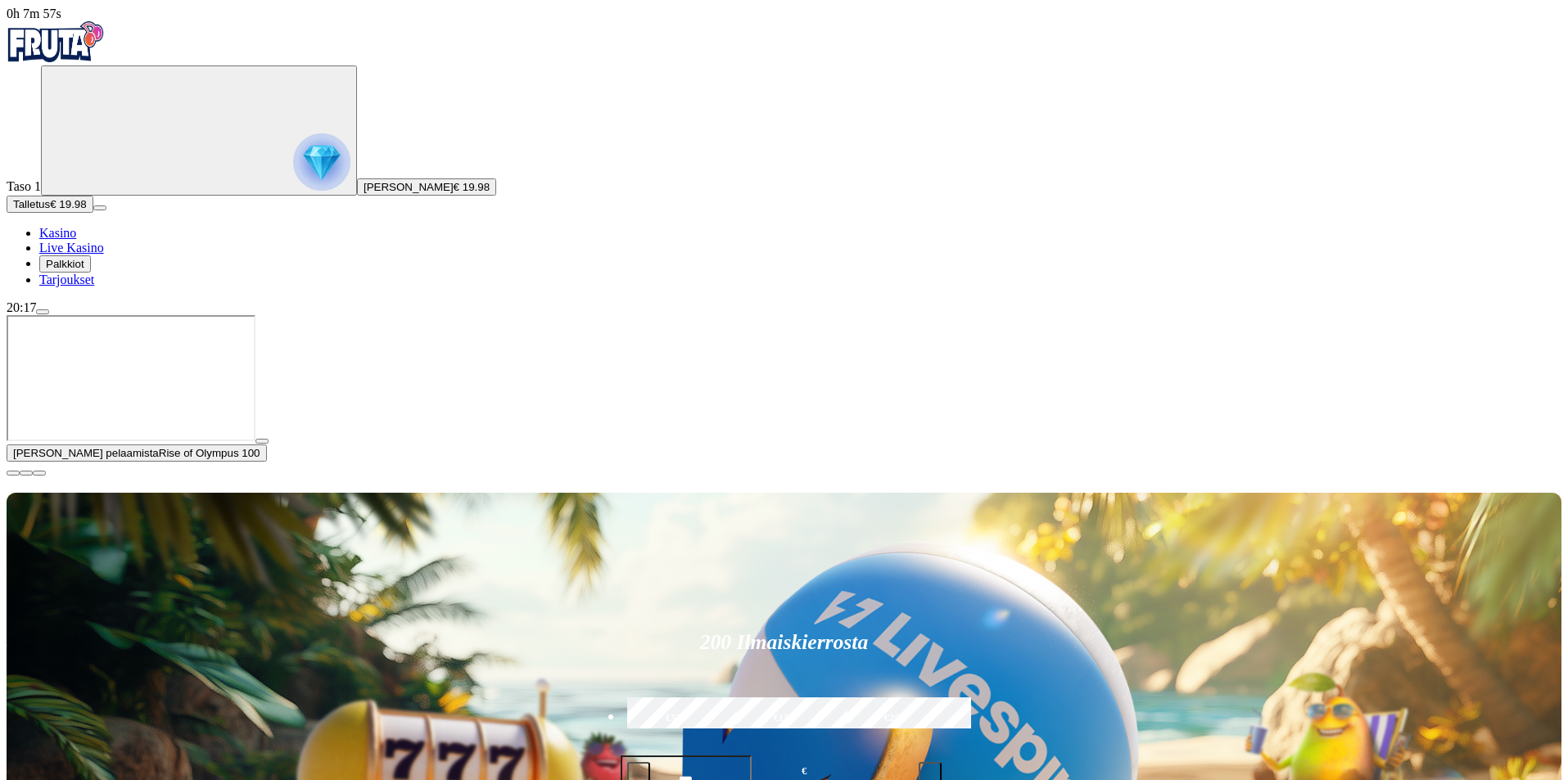
type input "**********"
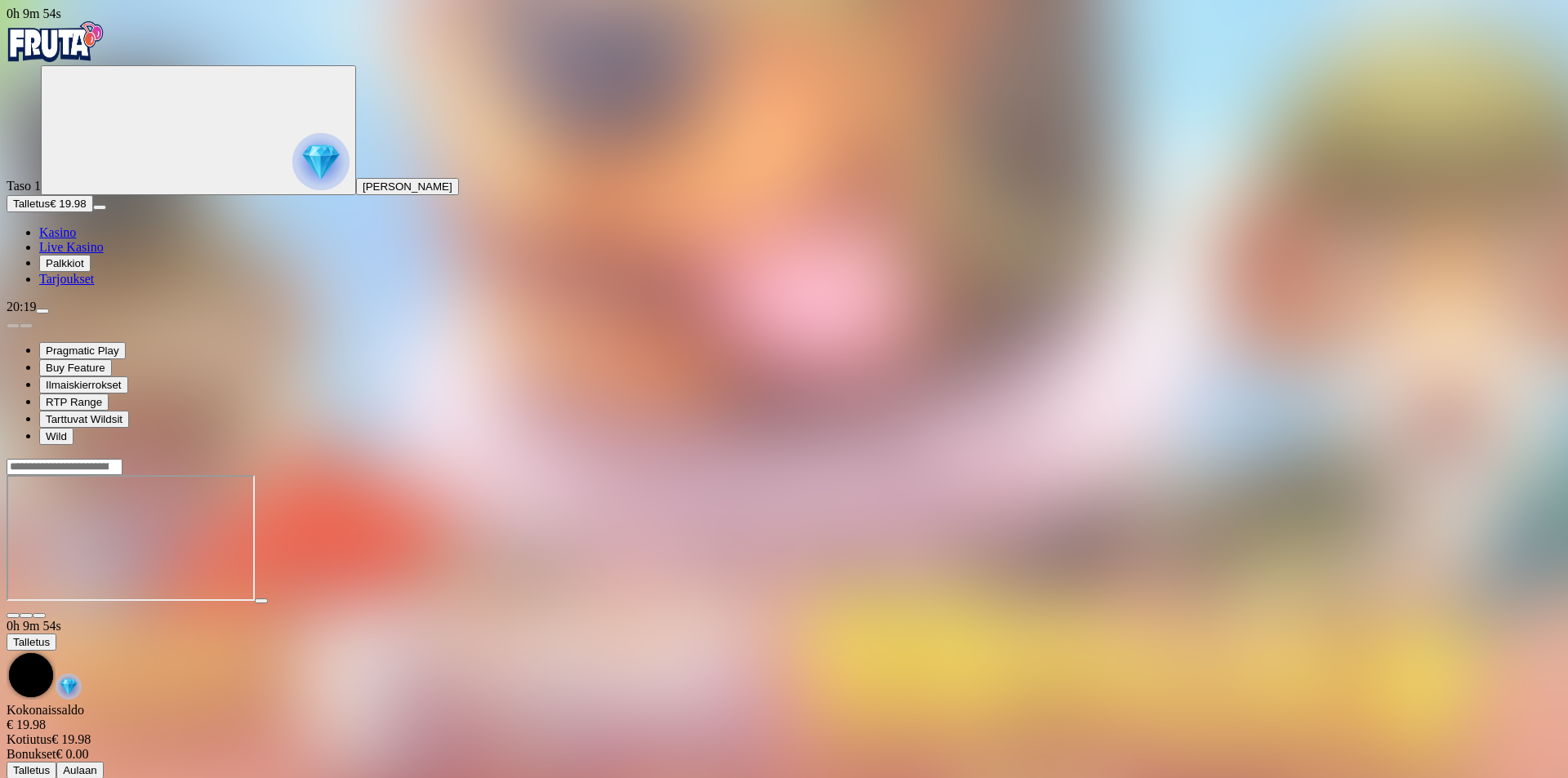
click at [103, 37] on img "Primary" at bounding box center [56, 41] width 98 height 41
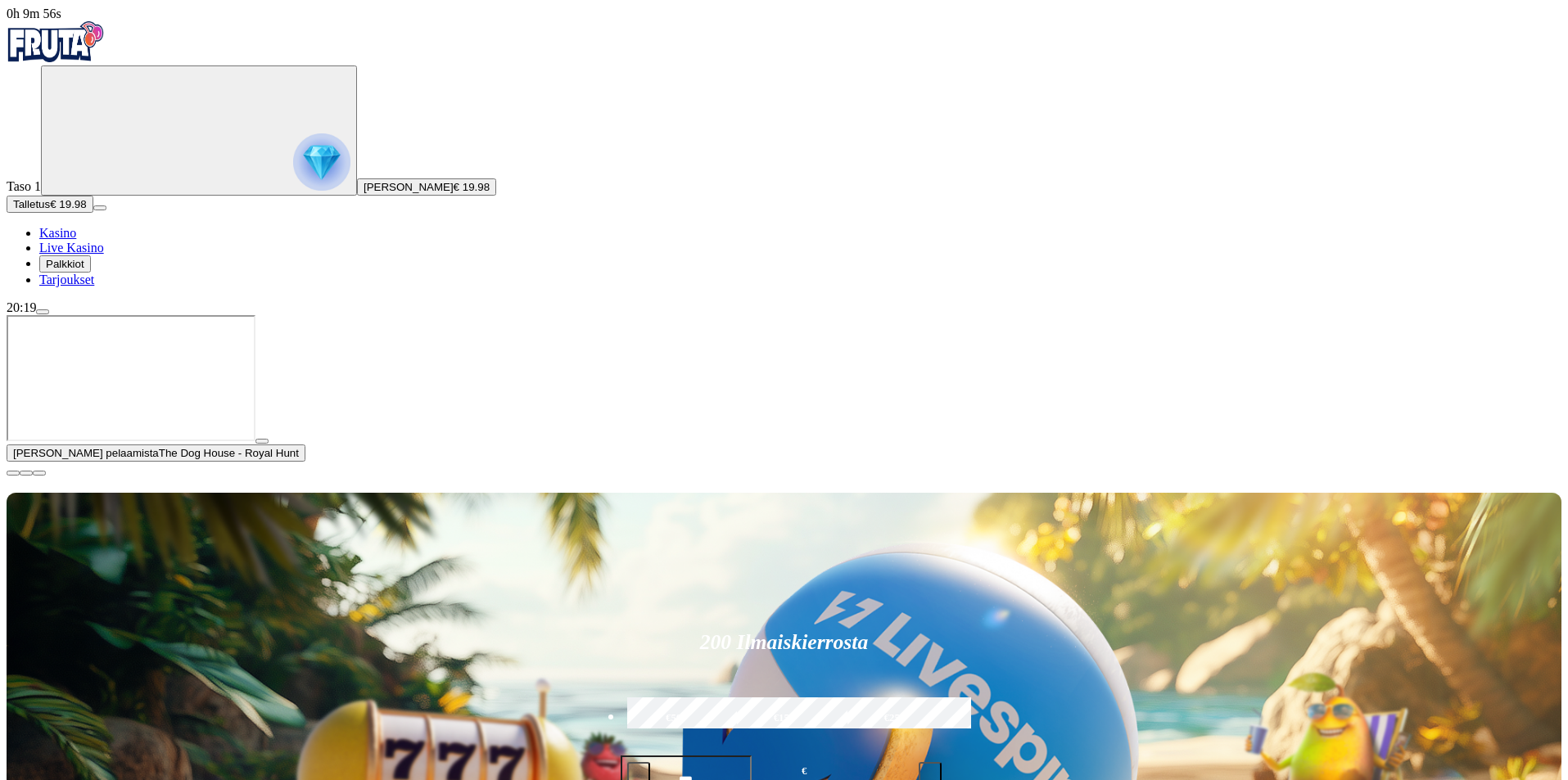
type input "*********"
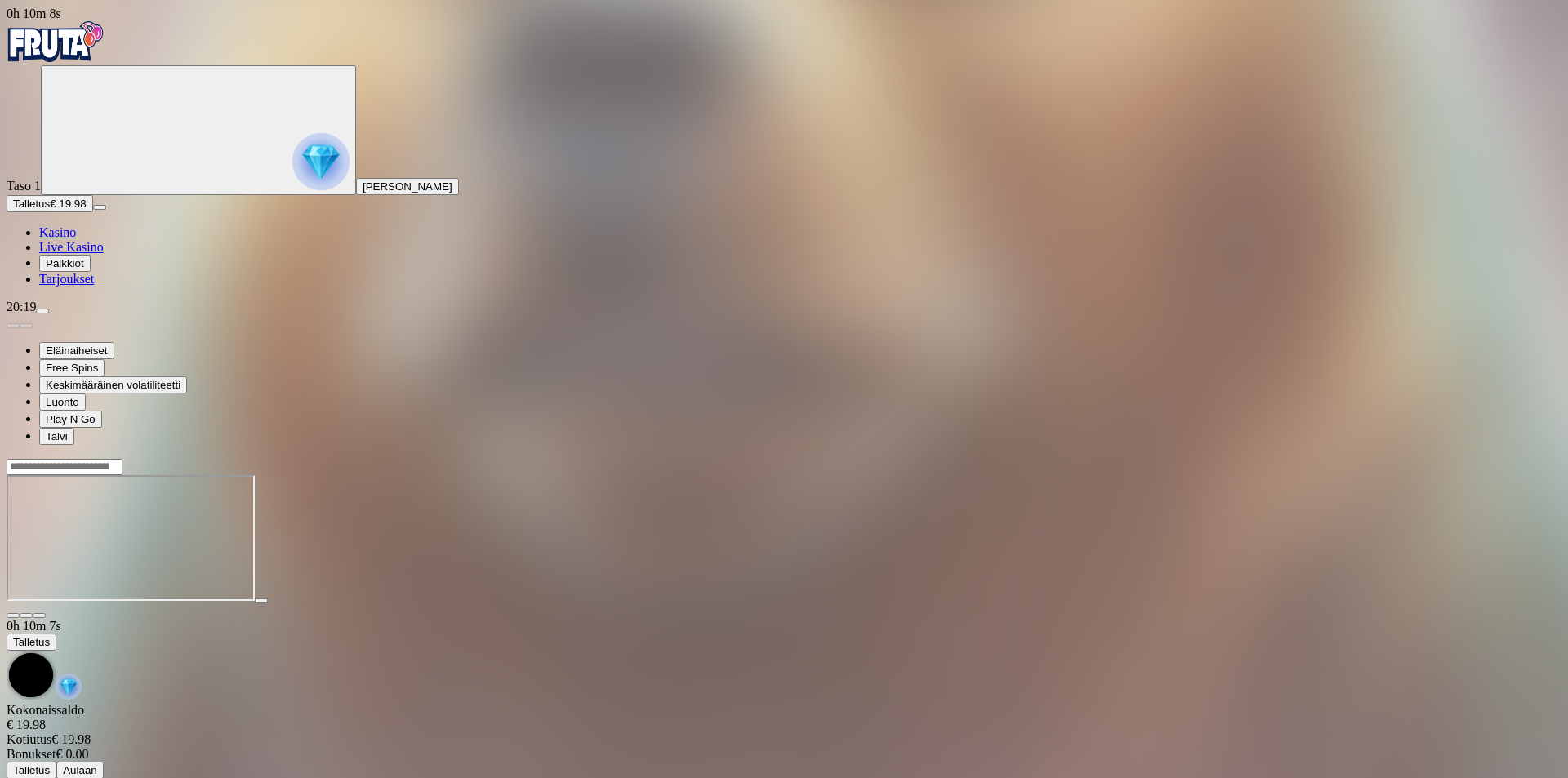
click at [1561, 458] on main "0h 10m 7s Talletus Kokonaissaldo € 19.98 Kotiutus € 19.98 Bonukset € 0.00 Talle…" at bounding box center [784, 619] width 1555 height 321
click at [1534, 458] on main "0h 10m 8s Talletus Kokonaissaldo € 19.98 Kotiutus € 19.98 Bonukset € 0.00 Talle…" at bounding box center [784, 619] width 1555 height 321
click at [49, 314] on button "menu" at bounding box center [42, 310] width 13 height 5
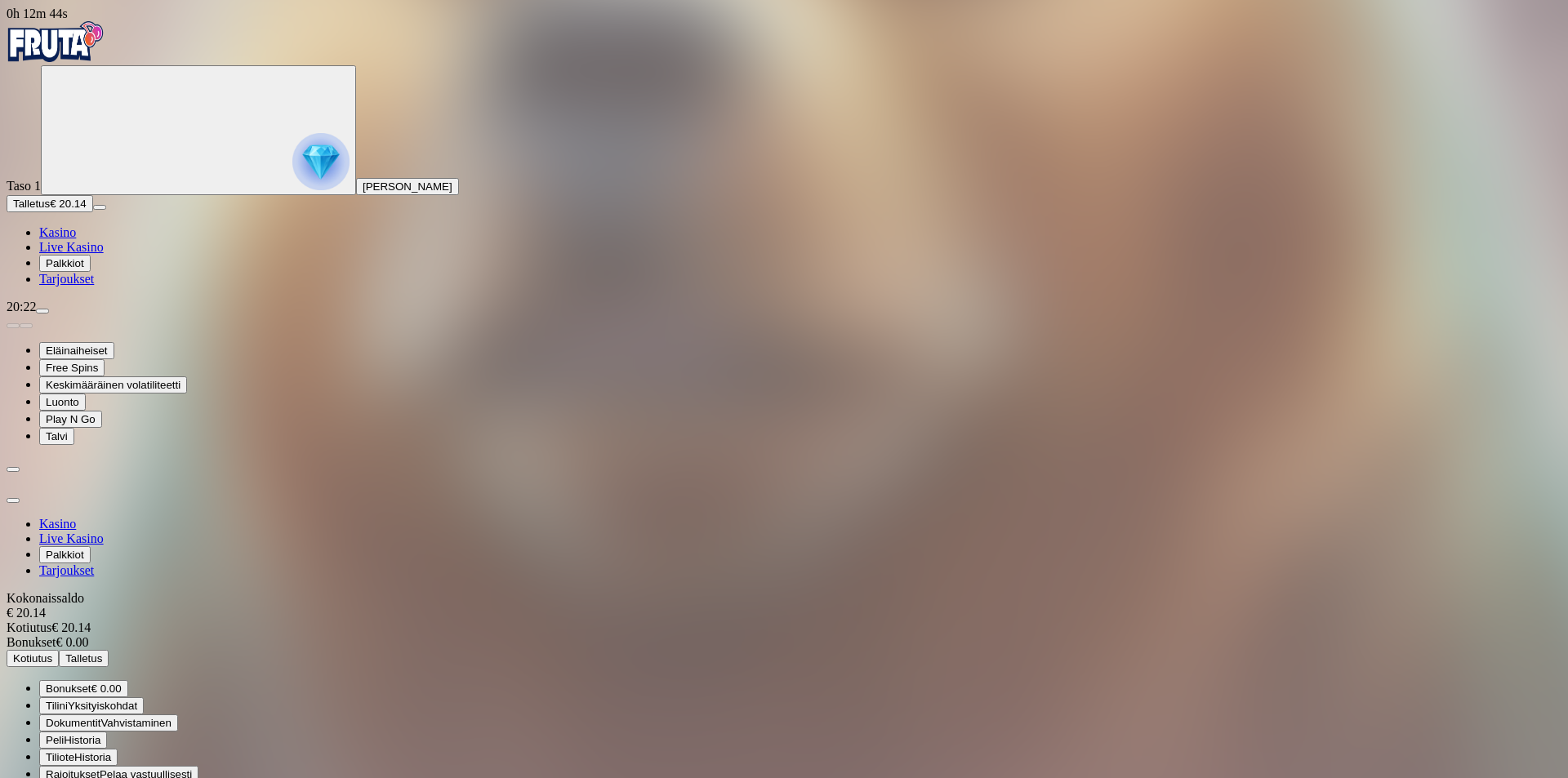
click at [52, 653] on span "Kotiutus" at bounding box center [33, 659] width 39 height 12
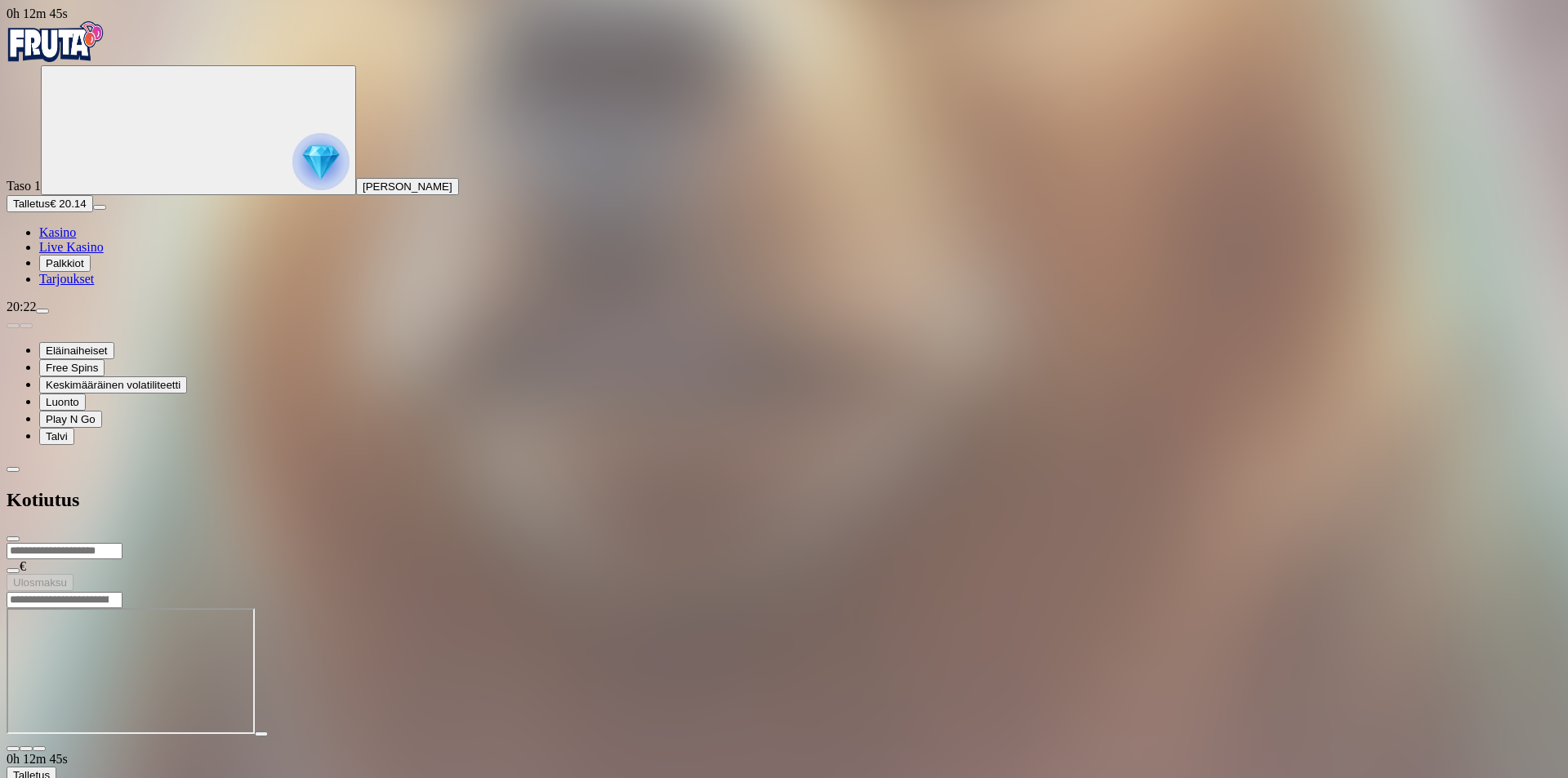
click at [123, 544] on input "number" at bounding box center [64, 551] width 116 height 16
type input "**"
click at [67, 576] on span "Ulosmaksu" at bounding box center [40, 582] width 54 height 12
click at [13, 539] on span "close icon" at bounding box center [13, 539] width 0 height 0
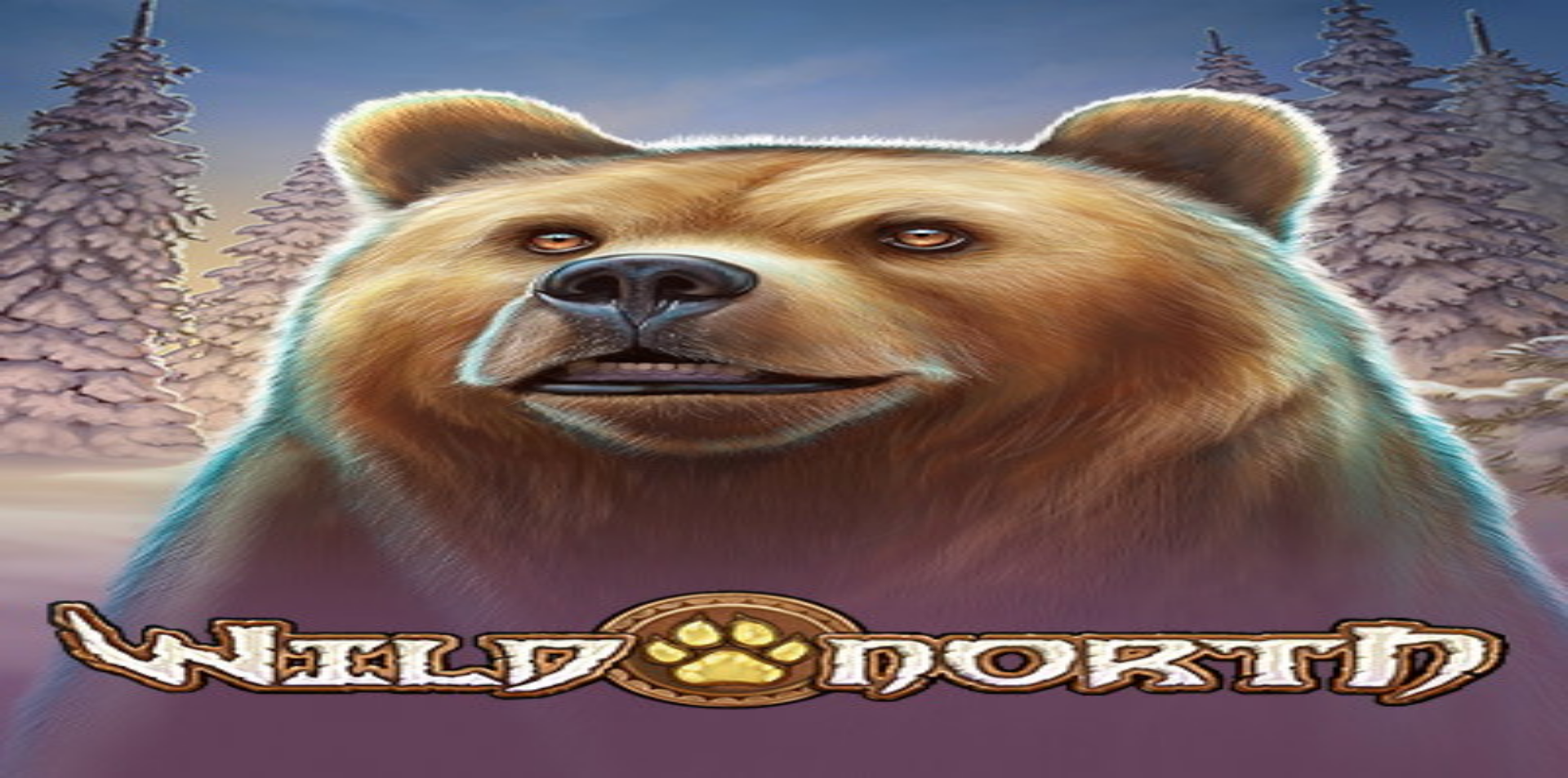
drag, startPoint x: 161, startPoint y: 748, endPoint x: 153, endPoint y: 757, distance: 12.0
click at [42, 311] on span "menu icon" at bounding box center [42, 311] width 0 height 0
click at [13, 500] on span "close icon" at bounding box center [13, 500] width 0 height 0
